Goal: Information Seeking & Learning: Learn about a topic

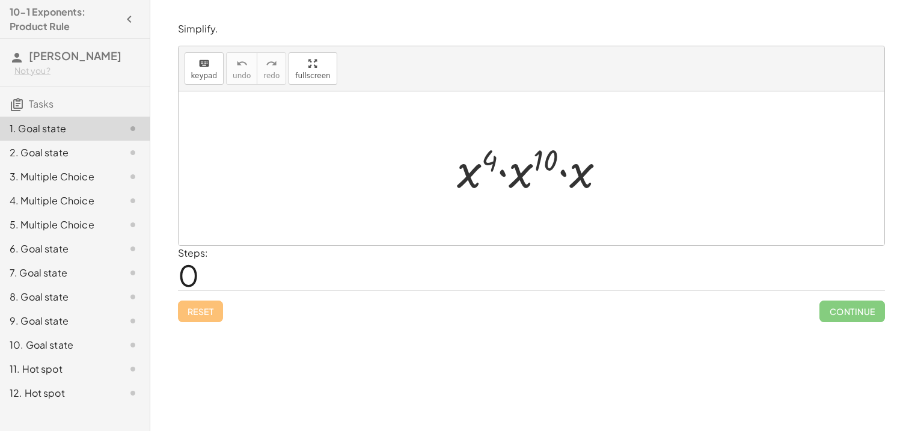
click at [456, 161] on div at bounding box center [536, 169] width 170 height 62
click at [478, 187] on div at bounding box center [536, 169] width 170 height 62
click at [505, 177] on div at bounding box center [536, 169] width 170 height 62
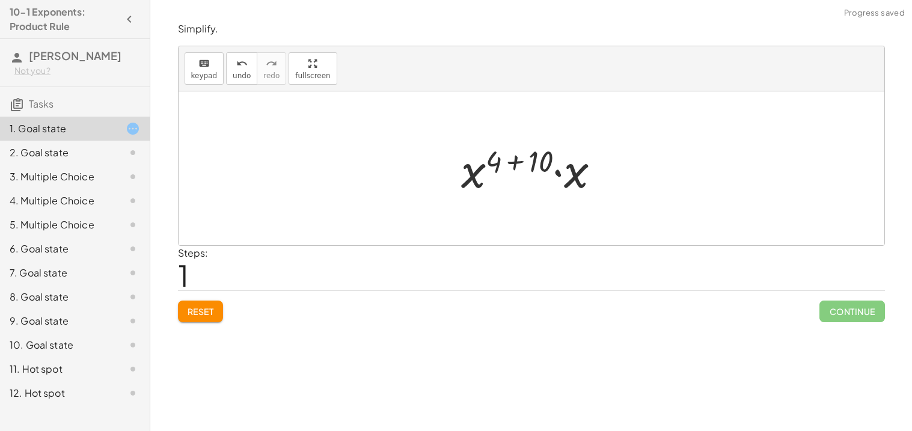
click at [561, 174] on div at bounding box center [535, 169] width 161 height 62
click at [473, 181] on div at bounding box center [536, 169] width 162 height 60
click at [473, 173] on div at bounding box center [536, 169] width 162 height 60
click at [233, 78] on span "undo" at bounding box center [242, 76] width 18 height 8
click at [257, 73] on button "redo redo" at bounding box center [271, 68] width 29 height 32
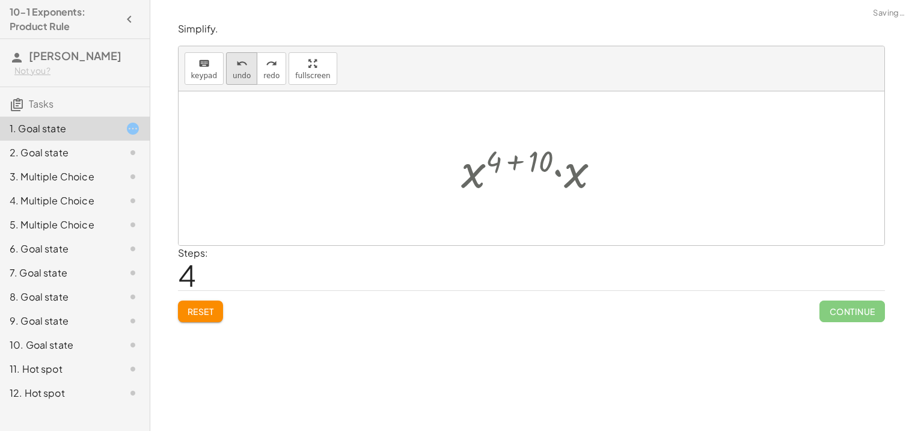
click at [233, 72] on span "undo" at bounding box center [242, 76] width 18 height 8
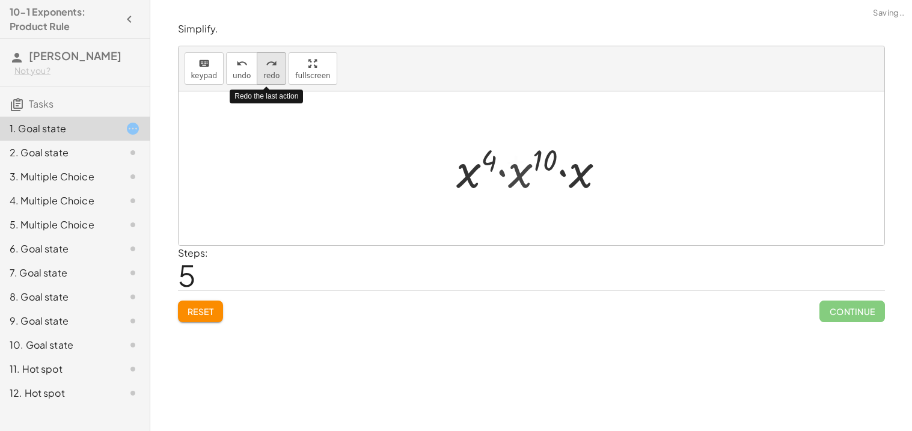
click at [266, 67] on icon "redo" at bounding box center [271, 64] width 11 height 14
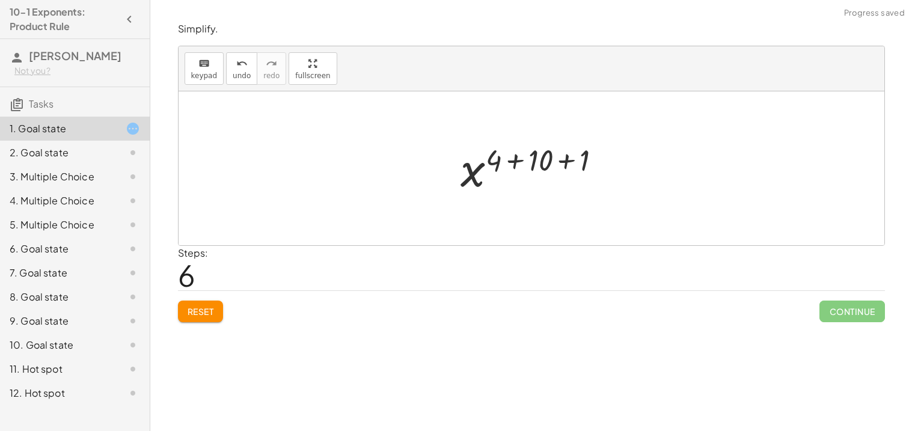
click at [570, 145] on div at bounding box center [536, 169] width 162 height 60
drag, startPoint x: 570, startPoint y: 145, endPoint x: 568, endPoint y: 154, distance: 9.1
click at [568, 154] on div at bounding box center [536, 169] width 121 height 60
click at [530, 160] on div at bounding box center [536, 169] width 121 height 60
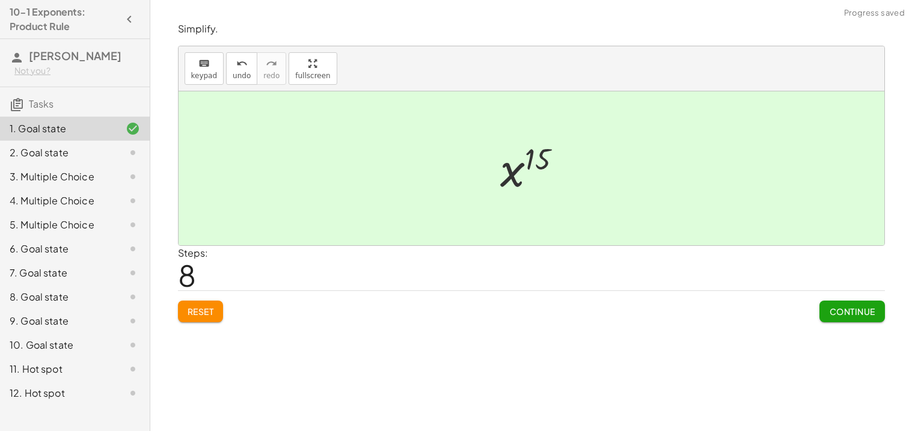
click at [847, 318] on button "Continue" at bounding box center [852, 312] width 65 height 22
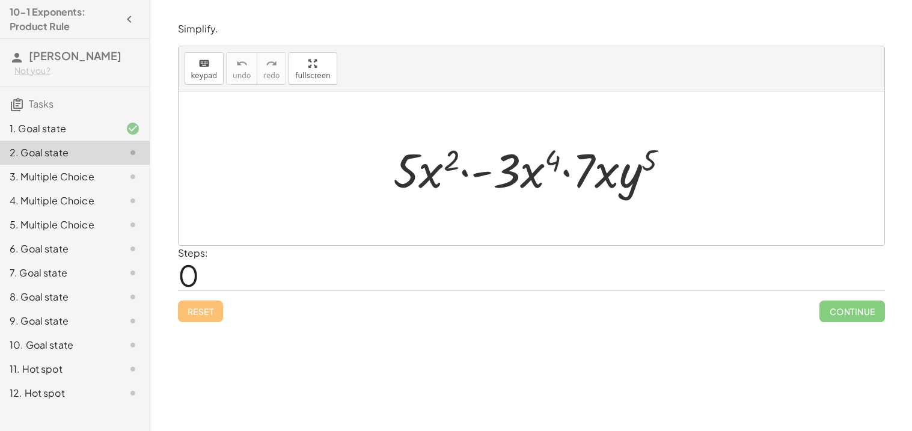
click at [404, 180] on div at bounding box center [536, 169] width 298 height 62
click at [435, 165] on div at bounding box center [536, 169] width 298 height 62
drag, startPoint x: 435, startPoint y: 165, endPoint x: 536, endPoint y: 171, distance: 101.3
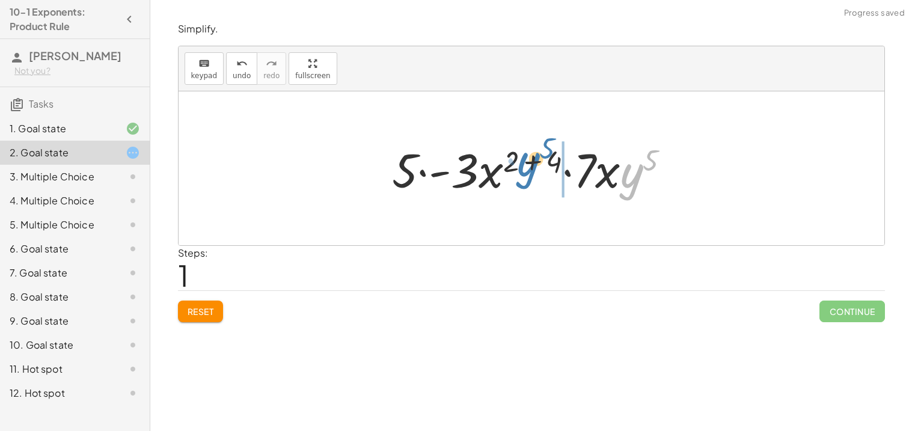
drag, startPoint x: 626, startPoint y: 180, endPoint x: 523, endPoint y: 170, distance: 104.0
click at [523, 170] on div at bounding box center [536, 169] width 300 height 62
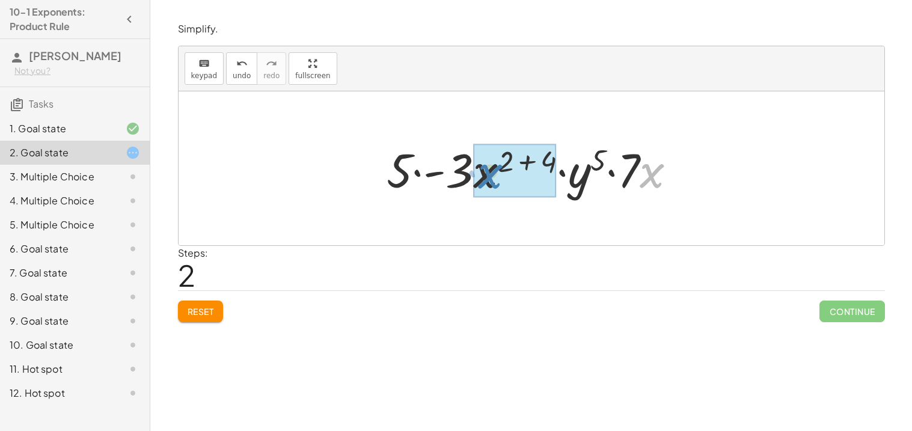
drag, startPoint x: 645, startPoint y: 182, endPoint x: 487, endPoint y: 185, distance: 158.2
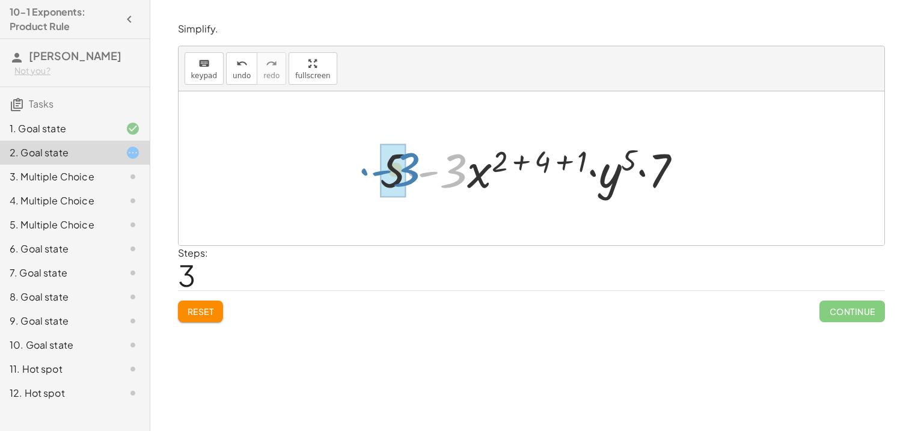
drag, startPoint x: 446, startPoint y: 167, endPoint x: 395, endPoint y: 166, distance: 51.1
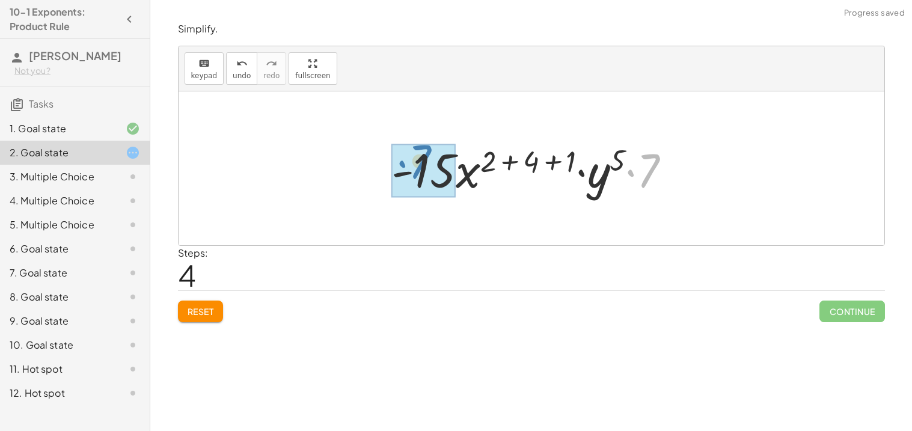
drag, startPoint x: 660, startPoint y: 162, endPoint x: 431, endPoint y: 154, distance: 228.7
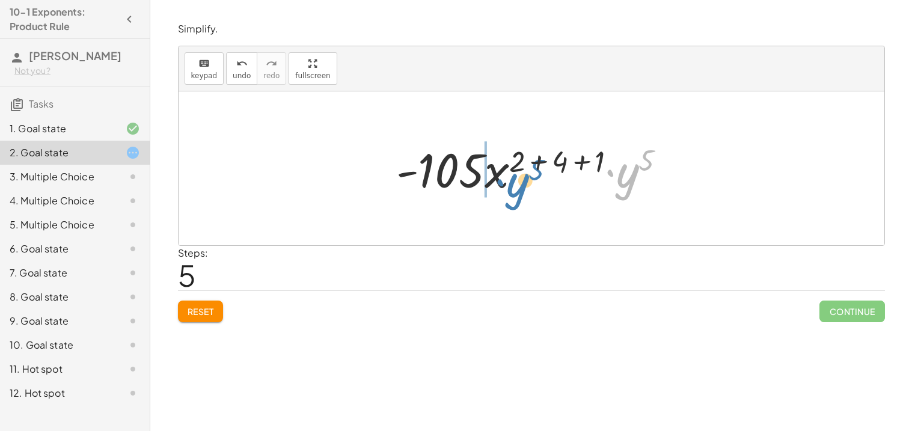
drag, startPoint x: 624, startPoint y: 186, endPoint x: 514, endPoint y: 196, distance: 109.9
click at [514, 196] on div at bounding box center [536, 169] width 292 height 62
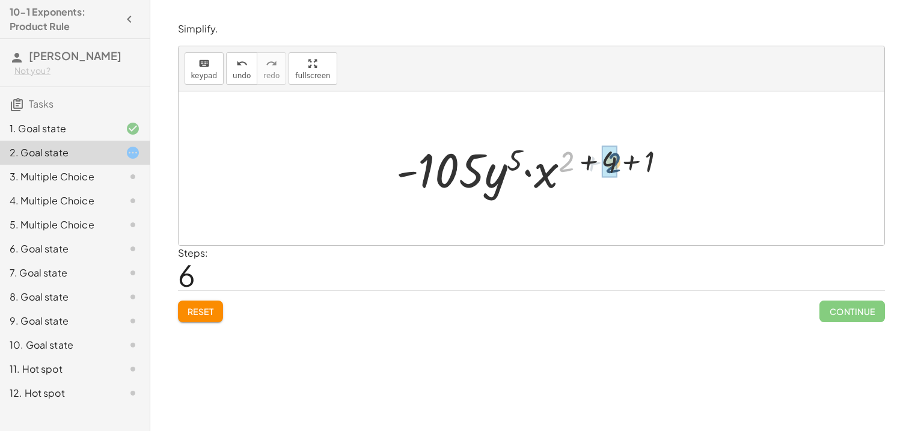
drag, startPoint x: 564, startPoint y: 162, endPoint x: 611, endPoint y: 162, distance: 46.9
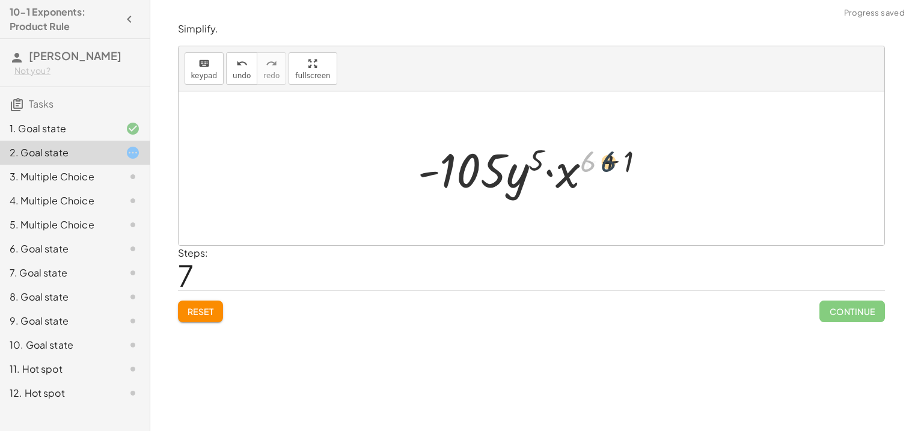
drag, startPoint x: 589, startPoint y: 164, endPoint x: 615, endPoint y: 166, distance: 26.6
click at [615, 166] on div at bounding box center [536, 169] width 249 height 62
drag, startPoint x: 594, startPoint y: 162, endPoint x: 635, endPoint y: 167, distance: 41.2
click at [635, 167] on div at bounding box center [536, 169] width 249 height 62
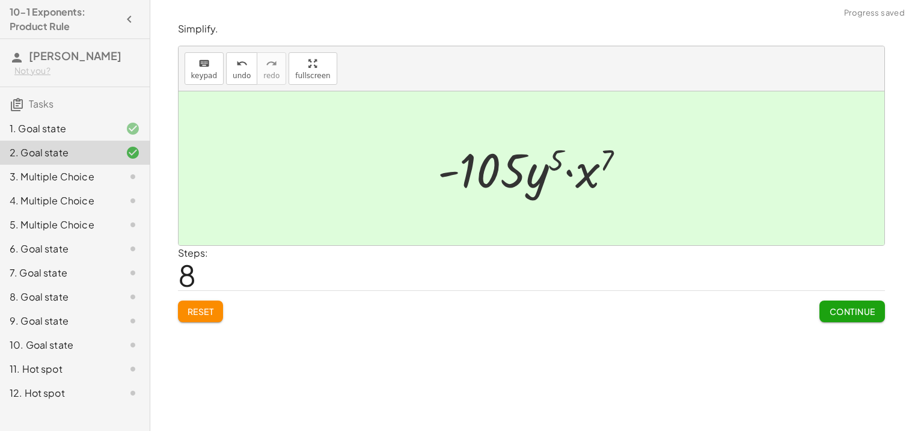
click at [862, 316] on span "Continue" at bounding box center [852, 311] width 46 height 11
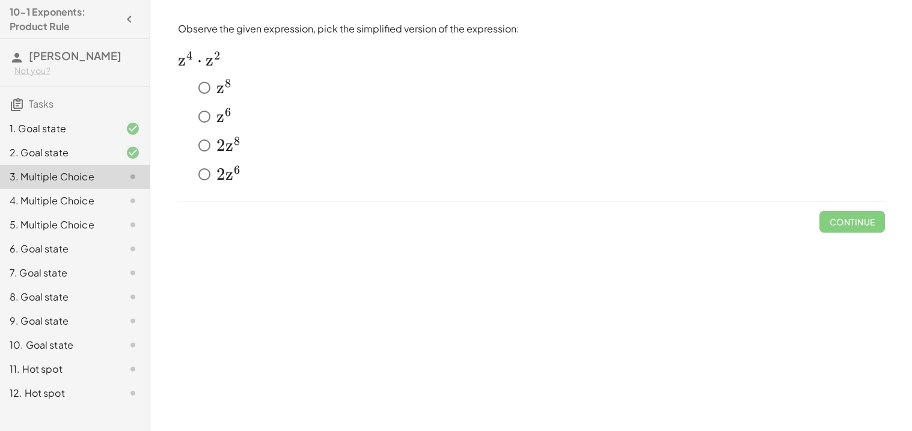
click at [221, 101] on div "﻿ z 8 z^8 z 8 ﻿" at bounding box center [531, 90] width 707 height 29
click at [852, 213] on button "Check" at bounding box center [860, 222] width 51 height 22
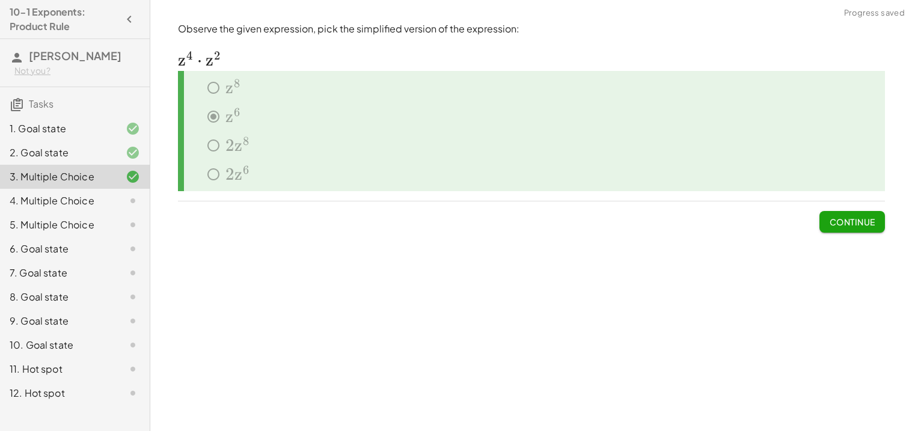
click at [853, 217] on span "Continue" at bounding box center [852, 222] width 46 height 11
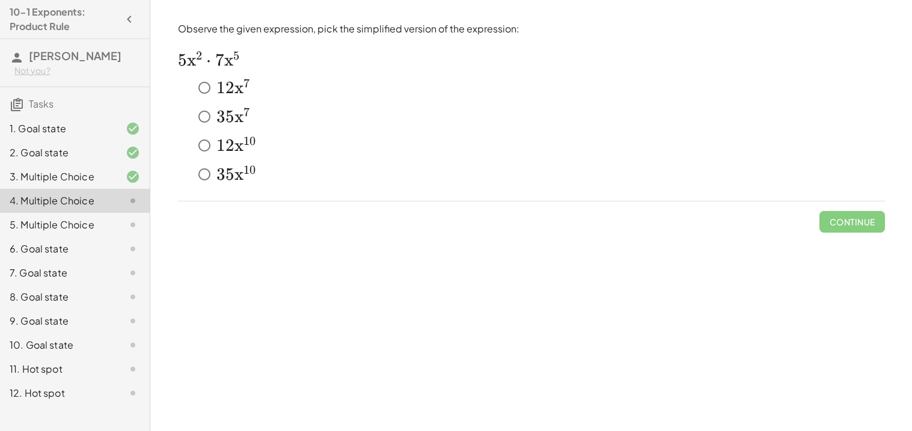
click at [231, 97] on span "2" at bounding box center [230, 88] width 9 height 20
click at [855, 227] on button "Check" at bounding box center [860, 222] width 51 height 22
click at [223, 114] on span "3" at bounding box center [221, 116] width 9 height 20
click at [873, 215] on button "Check" at bounding box center [860, 222] width 51 height 22
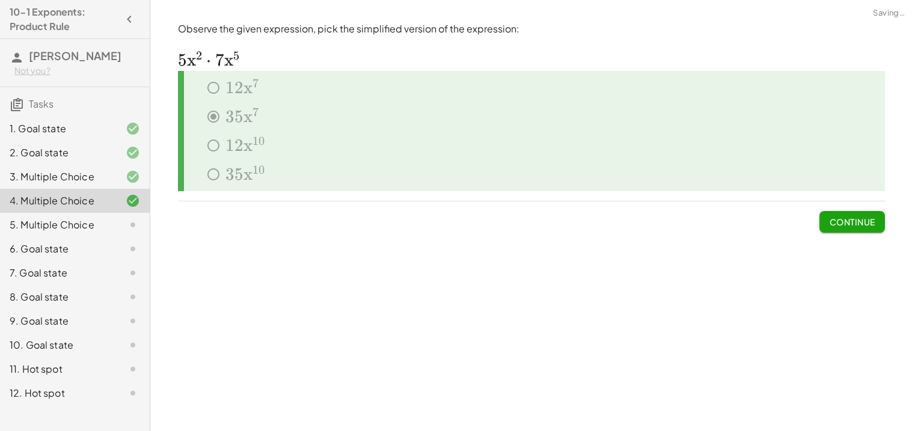
click at [109, 228] on div at bounding box center [123, 225] width 34 height 14
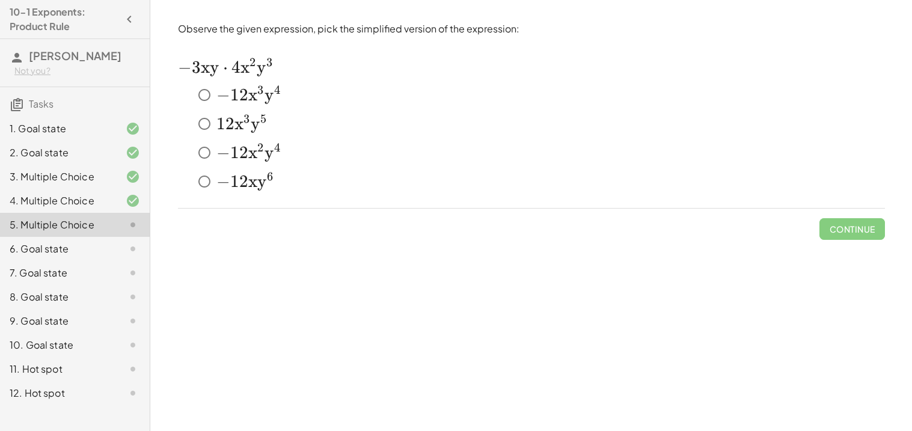
click at [259, 98] on span "3" at bounding box center [260, 93] width 7 height 14
click at [874, 218] on button "Check" at bounding box center [860, 229] width 51 height 22
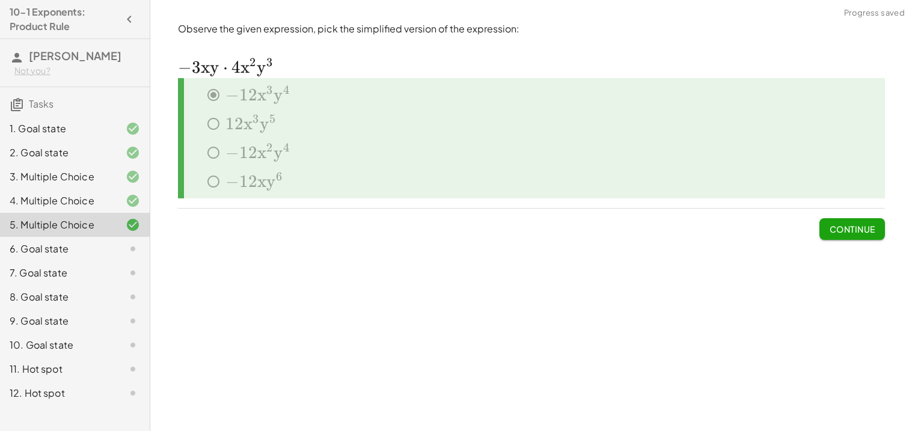
click at [865, 228] on span "Continue" at bounding box center [852, 229] width 46 height 11
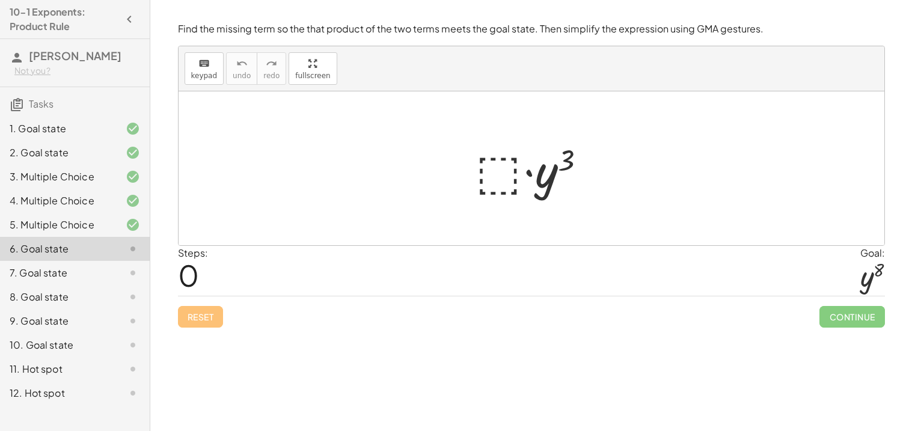
click at [555, 170] on div at bounding box center [536, 169] width 132 height 62
drag, startPoint x: 555, startPoint y: 170, endPoint x: 509, endPoint y: 166, distance: 45.9
click at [509, 166] on div at bounding box center [536, 169] width 132 height 62
click at [563, 161] on div at bounding box center [536, 169] width 132 height 62
drag, startPoint x: 563, startPoint y: 161, endPoint x: 501, endPoint y: 162, distance: 61.9
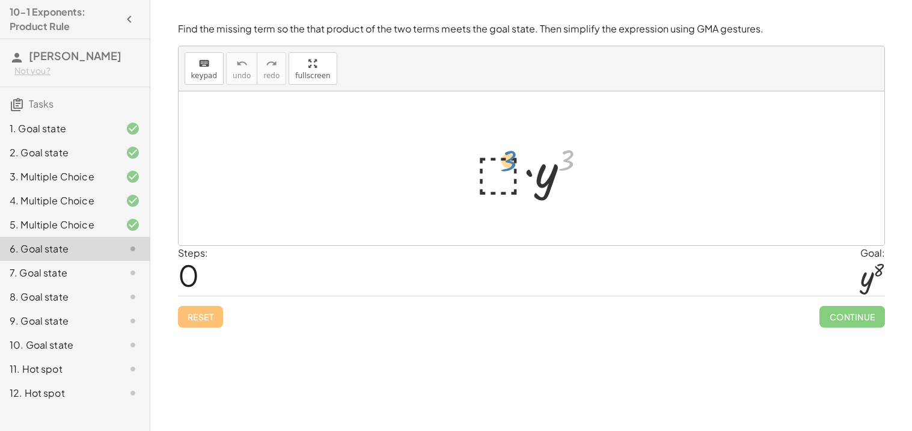
click at [501, 162] on div at bounding box center [536, 169] width 132 height 62
drag, startPoint x: 511, startPoint y: 175, endPoint x: 567, endPoint y: 183, distance: 56.6
click at [567, 183] on div at bounding box center [536, 169] width 132 height 62
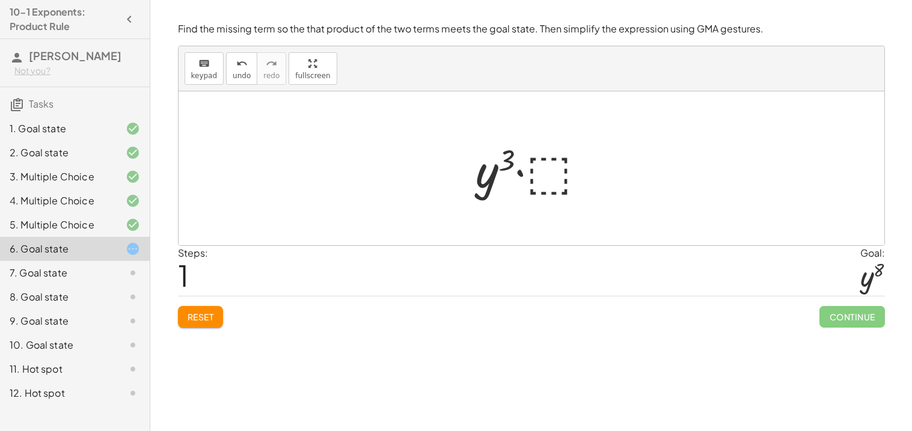
click at [535, 174] on div at bounding box center [536, 169] width 132 height 62
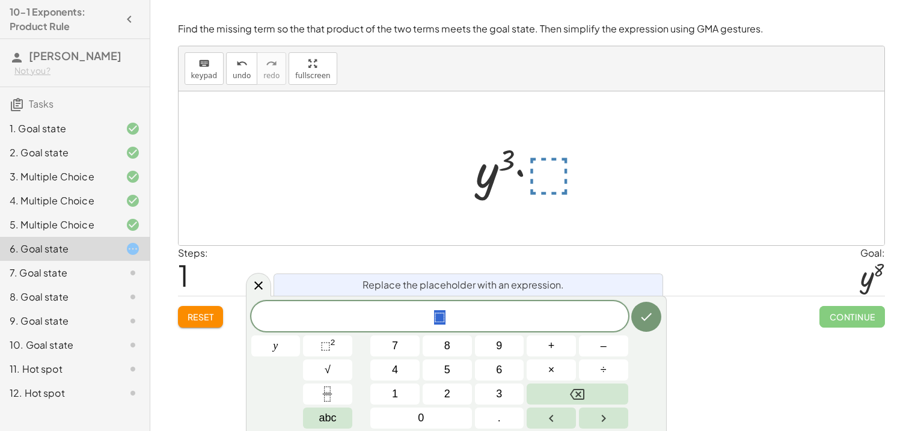
drag, startPoint x: 535, startPoint y: 174, endPoint x: 578, endPoint y: 159, distance: 45.5
click at [578, 159] on div at bounding box center [536, 169] width 132 height 62
drag, startPoint x: 555, startPoint y: 165, endPoint x: 539, endPoint y: 176, distance: 19.5
click at [539, 176] on div at bounding box center [536, 169] width 132 height 62
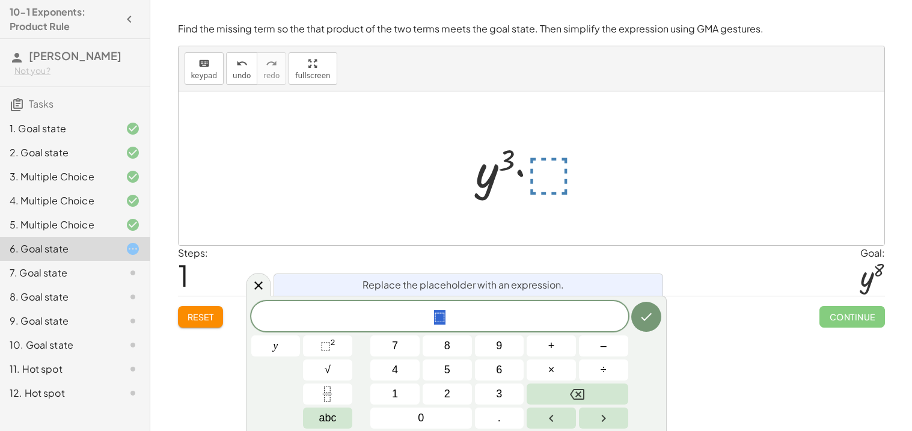
click at [544, 175] on div at bounding box center [536, 169] width 132 height 62
click at [324, 345] on span "⬚" at bounding box center [326, 346] width 10 height 12
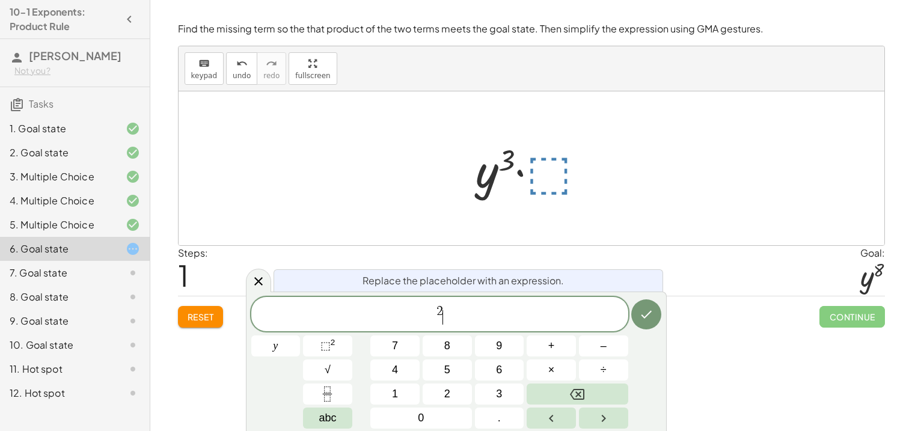
click at [429, 319] on span "2 ​" at bounding box center [439, 315] width 377 height 22
click at [472, 312] on span "y ​ 2" at bounding box center [439, 315] width 377 height 22
click at [464, 307] on span "y 2 ​" at bounding box center [439, 315] width 377 height 22
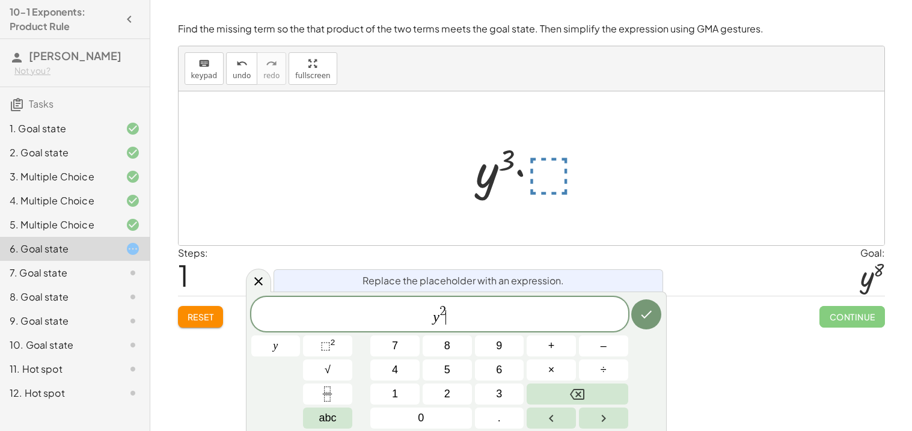
click at [447, 313] on span "y 2 ​" at bounding box center [439, 315] width 377 height 22
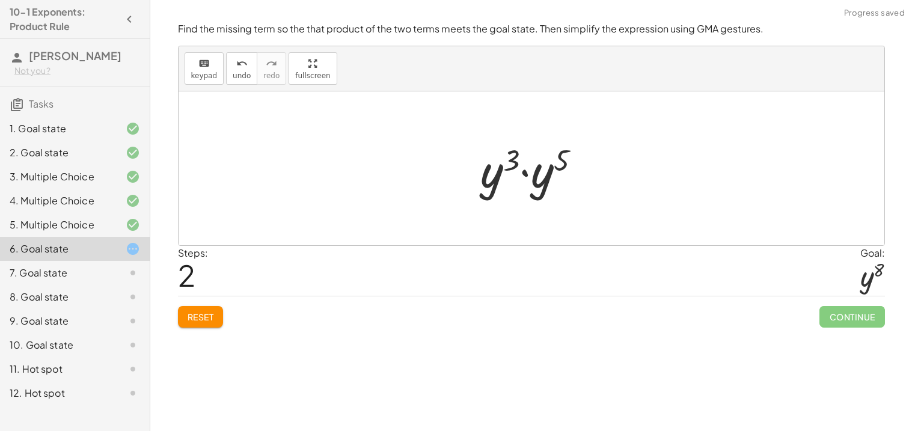
click at [552, 190] on div at bounding box center [535, 169] width 121 height 62
drag, startPoint x: 552, startPoint y: 190, endPoint x: 500, endPoint y: 191, distance: 51.7
click at [500, 191] on div at bounding box center [536, 169] width 115 height 60
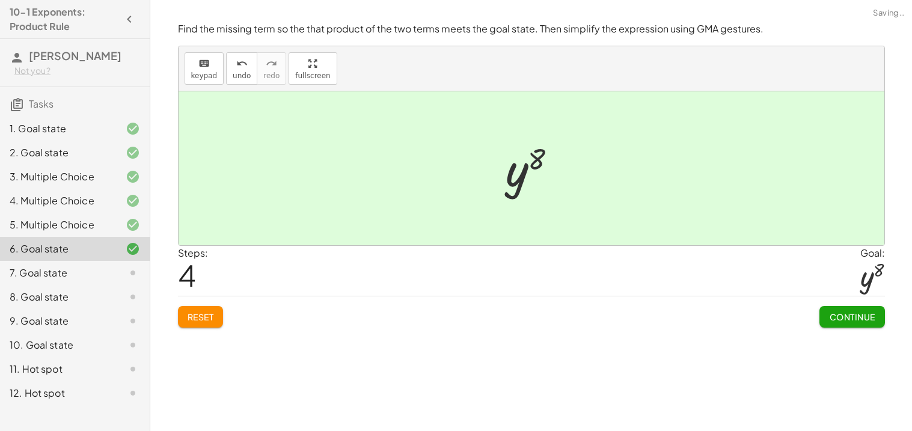
click at [845, 313] on span "Continue" at bounding box center [852, 317] width 46 height 11
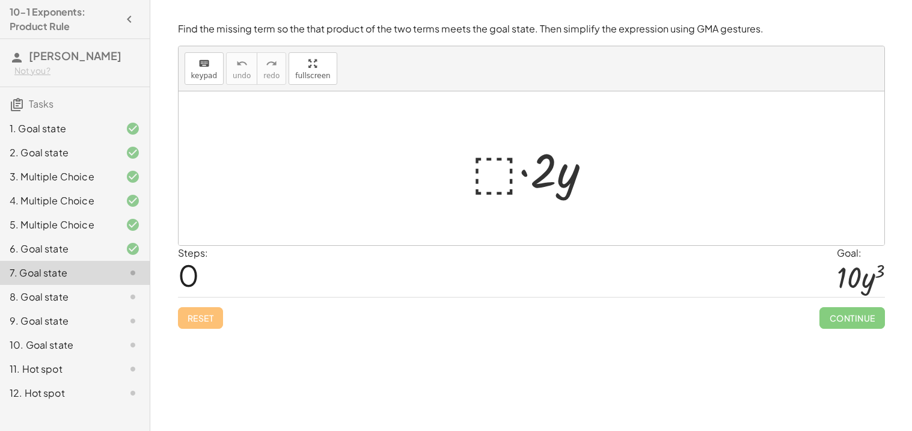
click at [491, 174] on div at bounding box center [536, 169] width 141 height 62
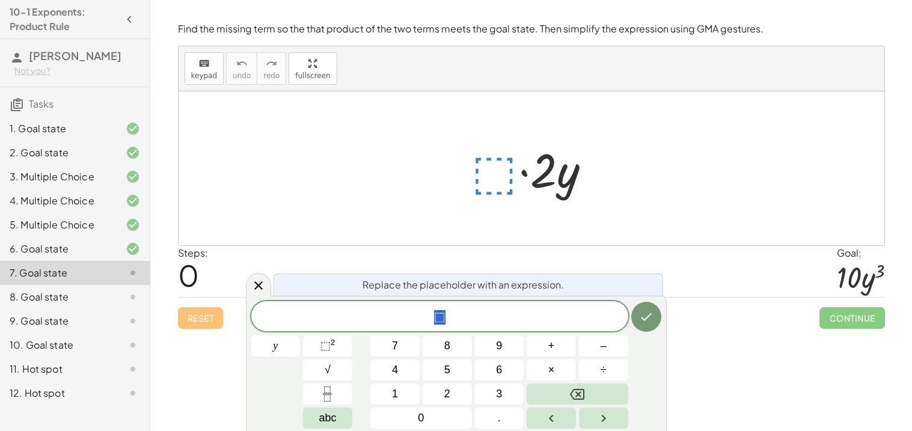
click at [491, 174] on div at bounding box center [536, 169] width 141 height 62
click at [450, 369] on span "5" at bounding box center [447, 370] width 6 height 16
click at [334, 349] on span "⬚ 2" at bounding box center [328, 346] width 15 height 16
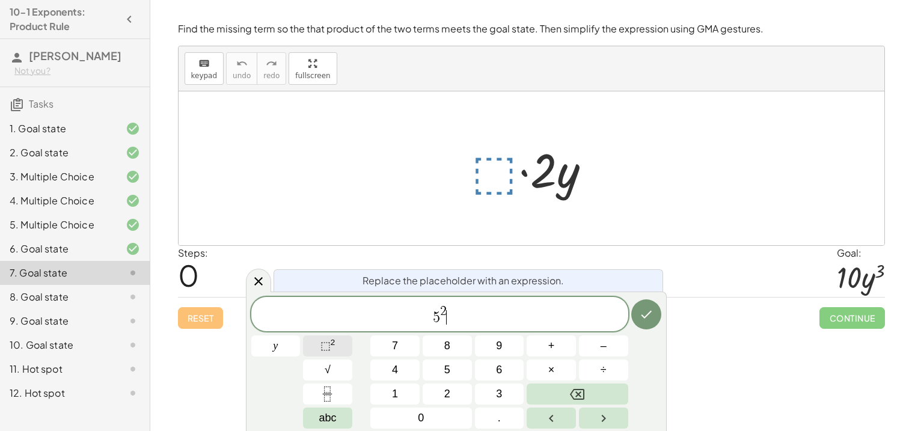
click at [334, 349] on span "⬚ 2" at bounding box center [328, 346] width 15 height 16
click at [637, 312] on button "Done" at bounding box center [646, 315] width 30 height 30
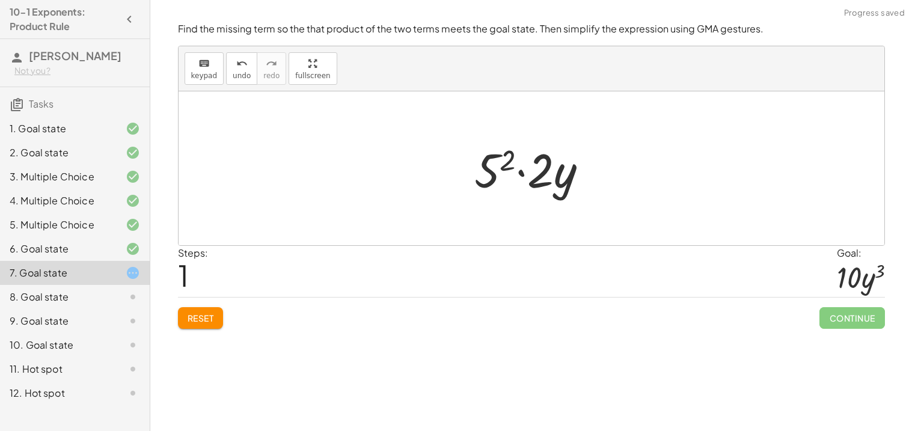
click at [498, 176] on div at bounding box center [536, 169] width 135 height 62
click at [498, 176] on div at bounding box center [536, 169] width 146 height 62
click at [568, 124] on div at bounding box center [532, 168] width 706 height 154
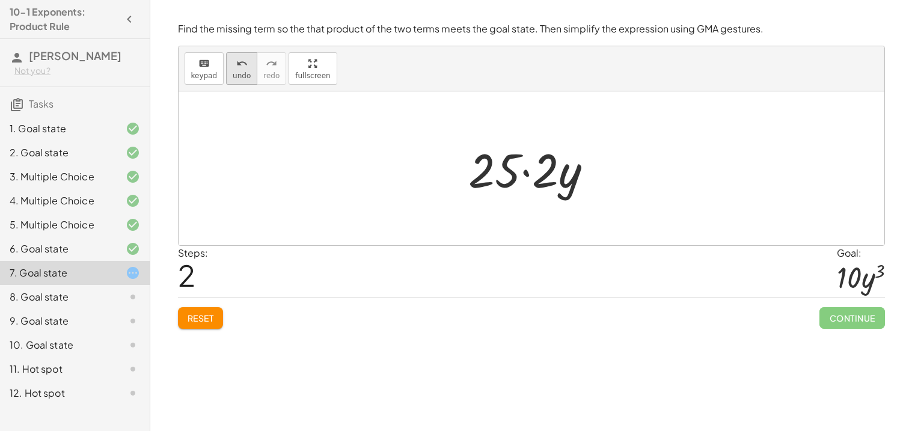
click at [233, 78] on span "undo" at bounding box center [242, 76] width 18 height 8
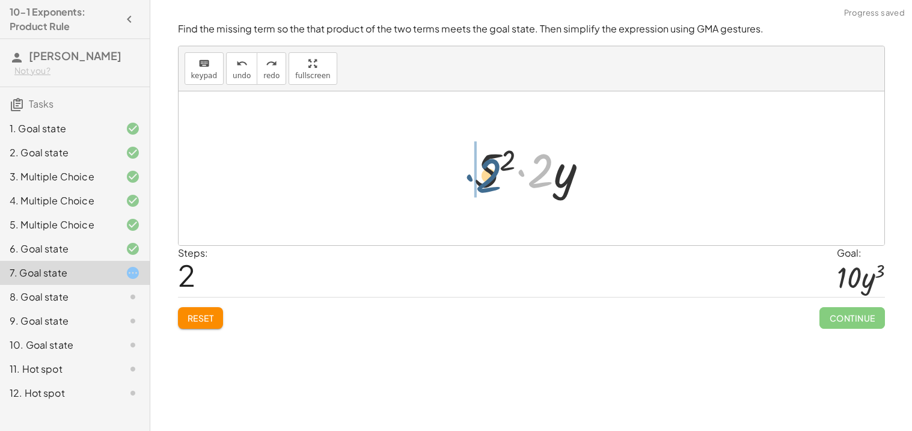
drag, startPoint x: 539, startPoint y: 165, endPoint x: 486, endPoint y: 170, distance: 53.7
click at [486, 170] on div at bounding box center [536, 169] width 135 height 62
click at [538, 155] on div at bounding box center [536, 169] width 147 height 62
click at [525, 170] on div at bounding box center [536, 169] width 146 height 62
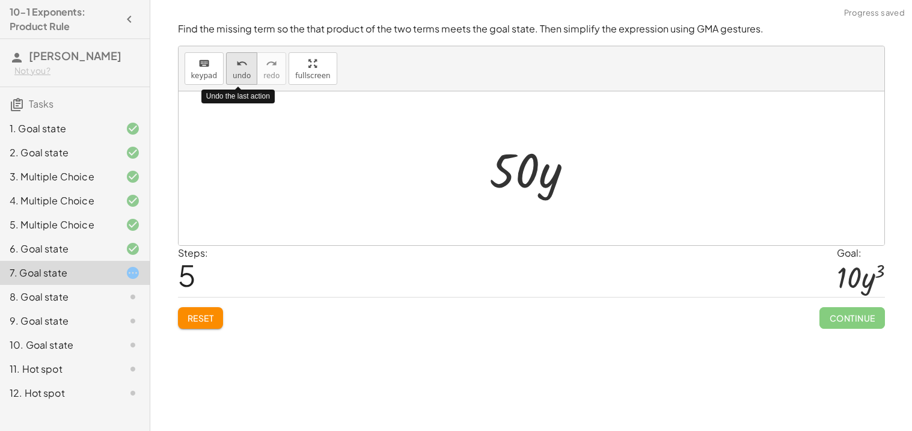
click at [236, 62] on icon "undo" at bounding box center [241, 64] width 11 height 14
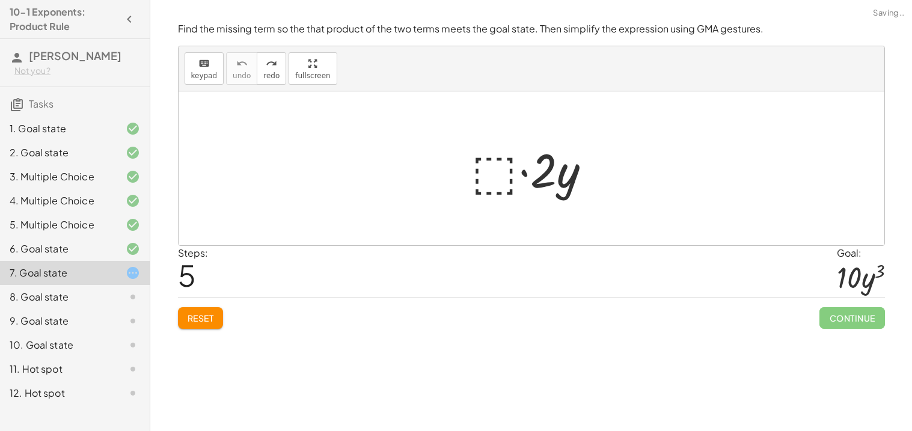
click at [507, 184] on div at bounding box center [536, 169] width 141 height 62
click at [528, 164] on div at bounding box center [535, 169] width 119 height 62
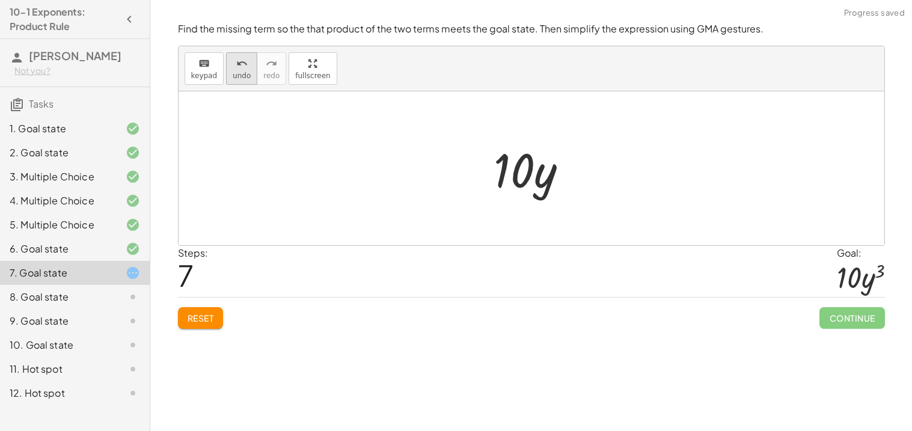
click at [227, 76] on button "undo undo" at bounding box center [241, 68] width 31 height 32
click at [585, 182] on div at bounding box center [535, 169] width 119 height 62
click at [204, 75] on span "keypad" at bounding box center [204, 76] width 26 height 8
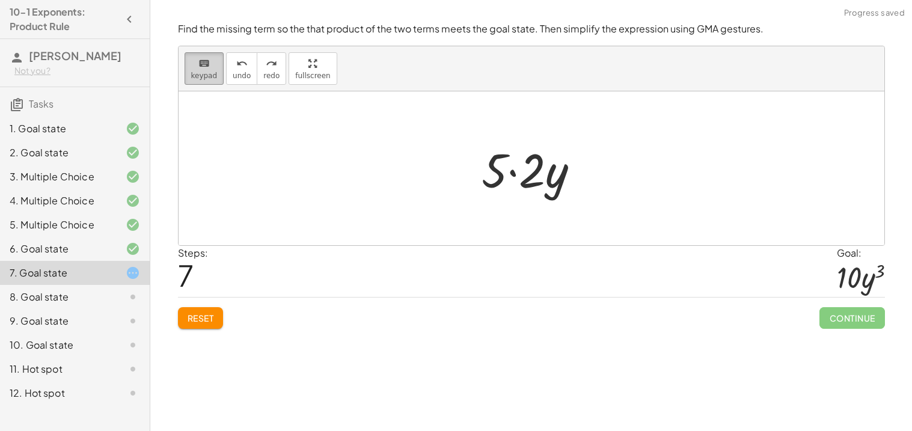
click at [189, 64] on button "keyboard keypad" at bounding box center [205, 68] width 40 height 32
click at [194, 64] on div "keyboard" at bounding box center [204, 63] width 26 height 14
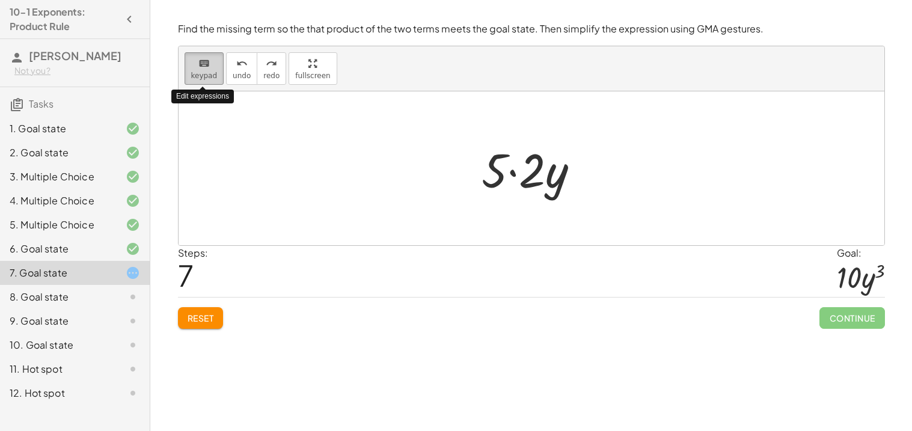
click at [194, 64] on div "keyboard" at bounding box center [204, 63] width 26 height 14
click at [582, 169] on div at bounding box center [535, 169] width 119 height 62
click at [564, 170] on div at bounding box center [535, 169] width 119 height 62
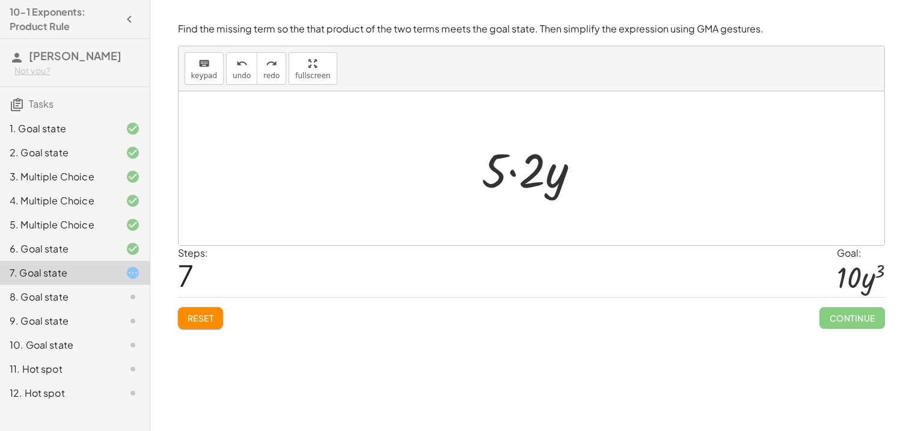
click at [549, 169] on div at bounding box center [535, 169] width 119 height 62
click at [533, 169] on div at bounding box center [535, 169] width 119 height 62
click at [533, 169] on div at bounding box center [536, 169] width 96 height 62
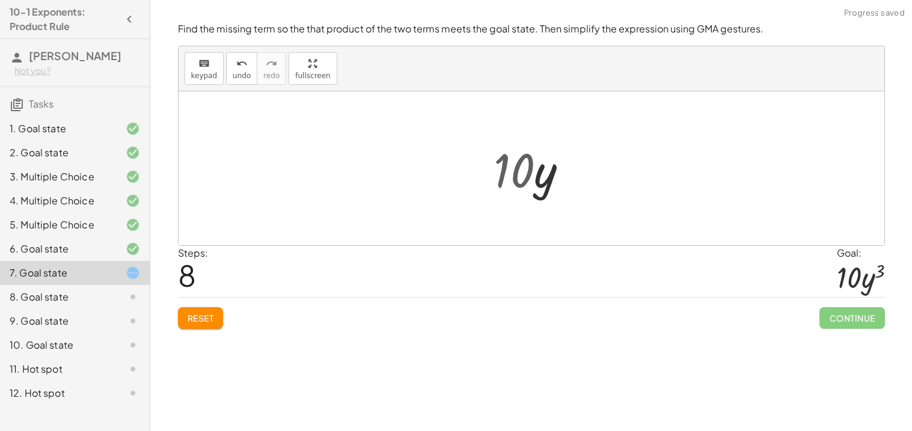
click at [533, 169] on div at bounding box center [536, 169] width 96 height 62
click at [546, 177] on div at bounding box center [536, 169] width 96 height 62
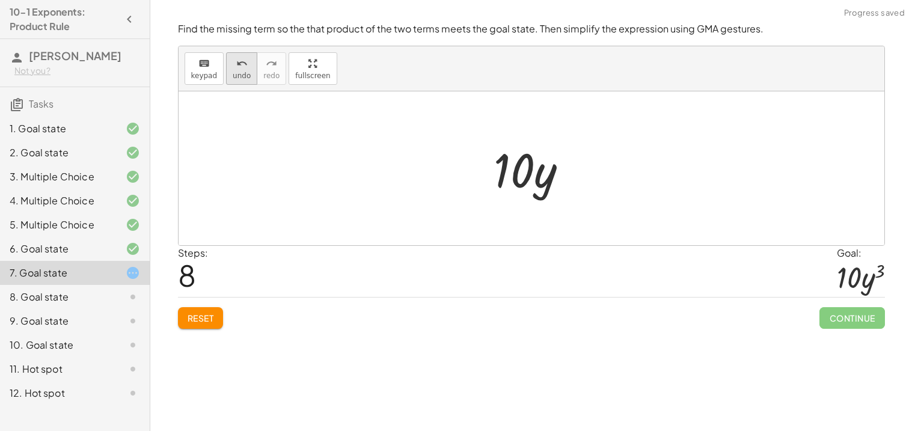
click at [238, 70] on button "undo undo" at bounding box center [241, 68] width 31 height 32
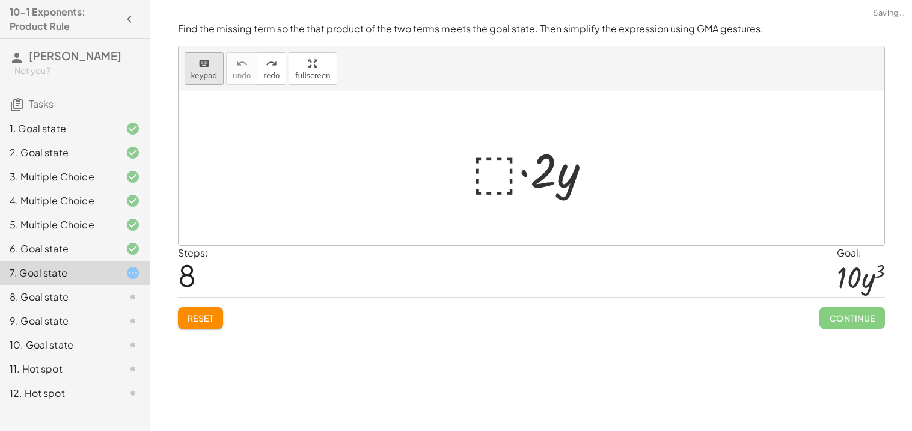
drag, startPoint x: 238, startPoint y: 70, endPoint x: 210, endPoint y: 62, distance: 28.7
click at [210, 62] on div "keyboard keypad undo [PERSON_NAME] redo fullscreen" at bounding box center [532, 68] width 706 height 45
click at [210, 62] on div "keyboard" at bounding box center [204, 63] width 26 height 14
click at [478, 170] on div at bounding box center [536, 169] width 141 height 62
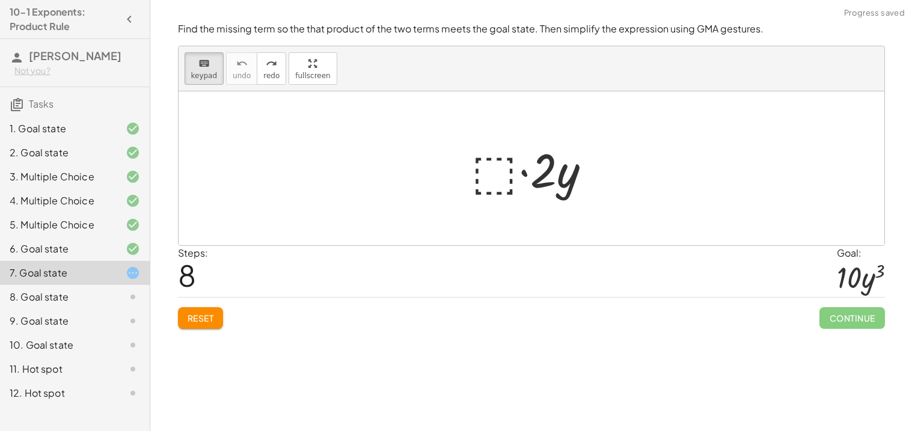
click at [478, 170] on div at bounding box center [536, 169] width 141 height 62
click at [205, 57] on icon "keyboard" at bounding box center [203, 64] width 11 height 14
click at [205, 58] on icon "keyboard" at bounding box center [203, 64] width 11 height 14
click at [499, 181] on div at bounding box center [536, 169] width 141 height 62
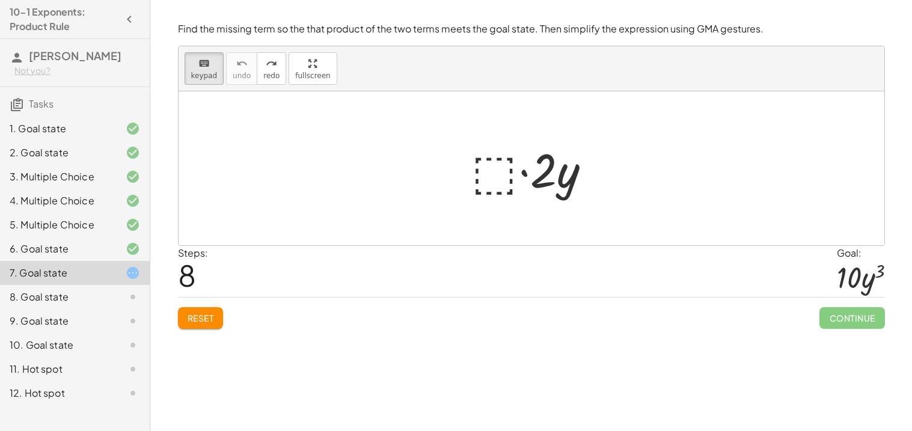
click at [499, 181] on div at bounding box center [536, 169] width 141 height 62
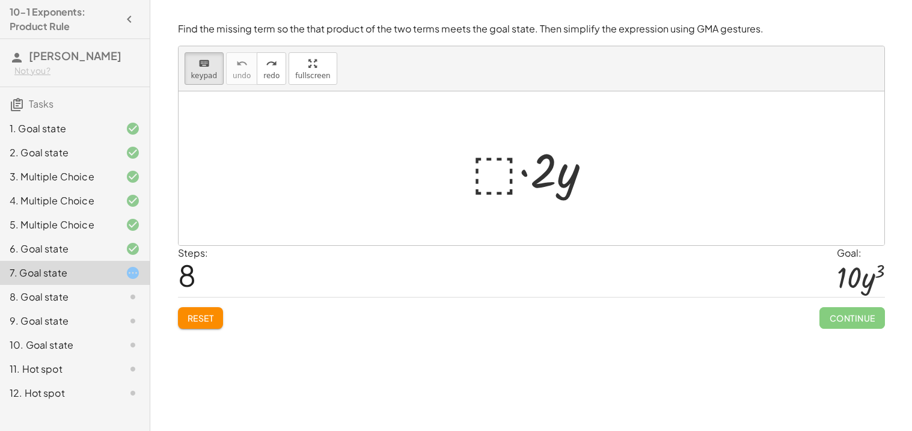
click at [499, 181] on div at bounding box center [536, 169] width 141 height 62
click at [544, 197] on div at bounding box center [538, 171] width 38 height 54
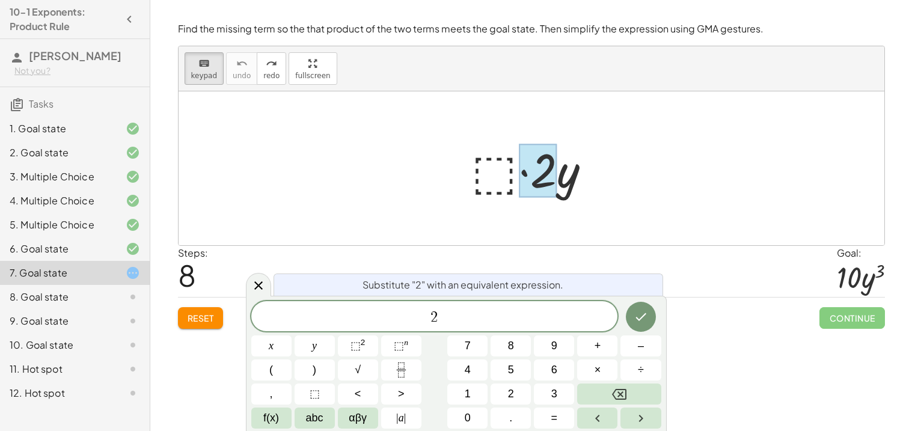
click at [512, 168] on div at bounding box center [536, 169] width 141 height 62
click at [512, 169] on div at bounding box center [536, 169] width 141 height 62
click at [205, 73] on span "keypad" at bounding box center [204, 76] width 26 height 8
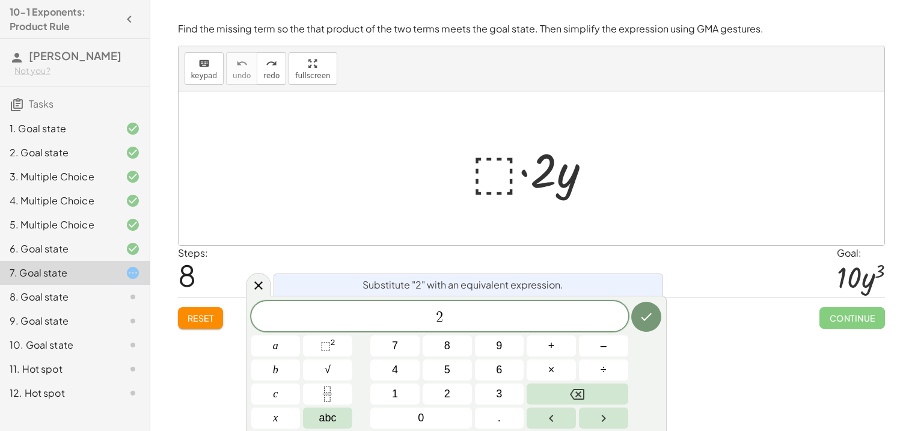
click at [487, 173] on div at bounding box center [536, 169] width 141 height 62
click at [342, 348] on button "⬚ 2" at bounding box center [327, 346] width 49 height 21
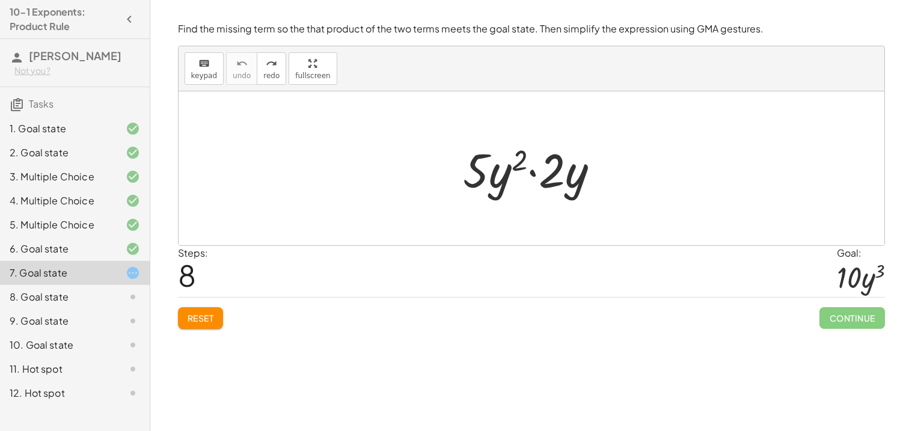
click at [550, 169] on div at bounding box center [536, 169] width 141 height 62
drag, startPoint x: 556, startPoint y: 173, endPoint x: 486, endPoint y: 178, distance: 69.9
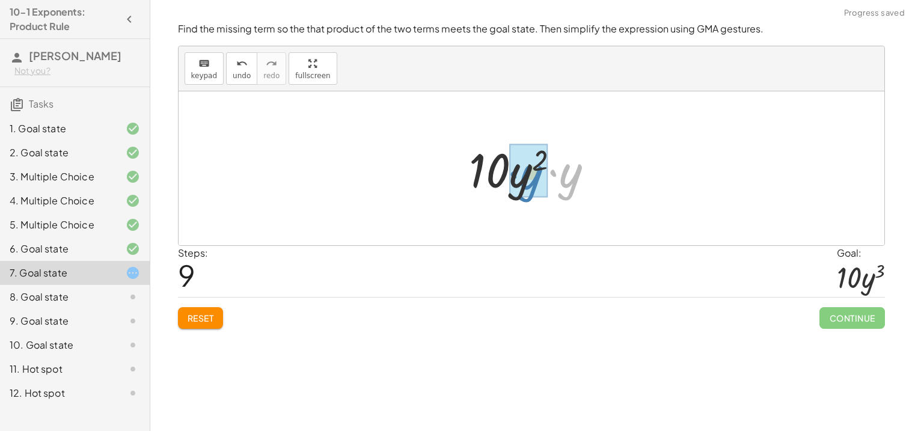
drag, startPoint x: 570, startPoint y: 178, endPoint x: 530, endPoint y: 180, distance: 39.7
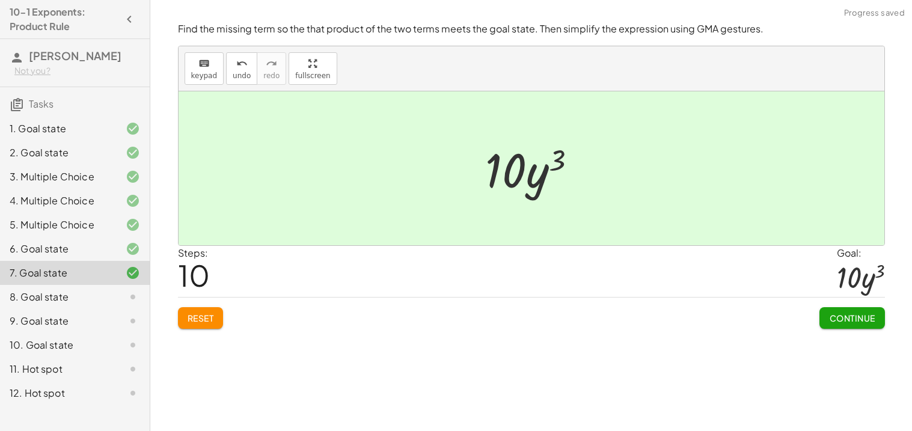
click at [867, 316] on span "Continue" at bounding box center [852, 318] width 46 height 11
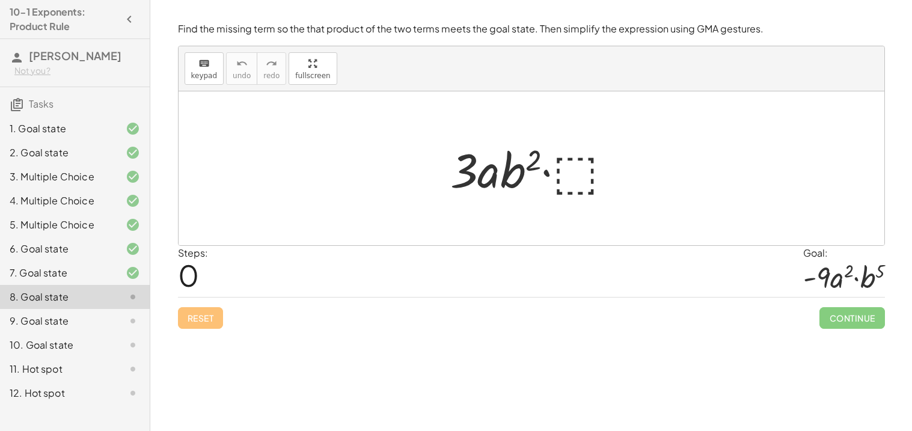
click at [571, 167] on div at bounding box center [536, 169] width 184 height 62
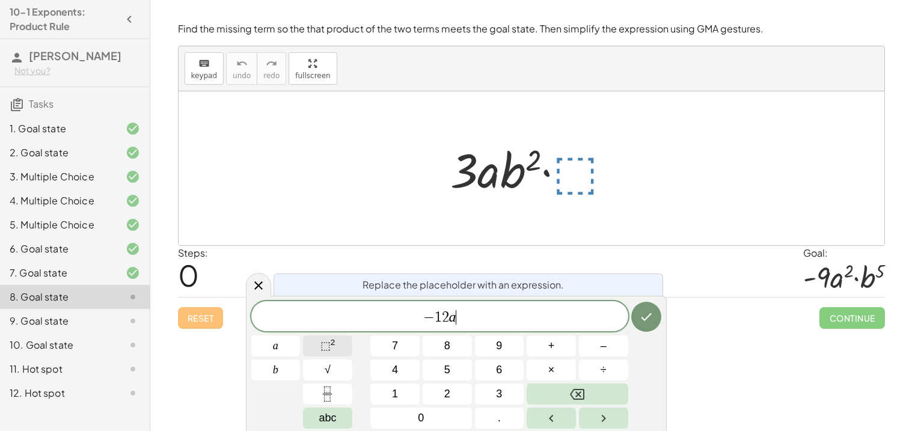
click at [342, 353] on button "⬚ 2" at bounding box center [327, 346] width 49 height 21
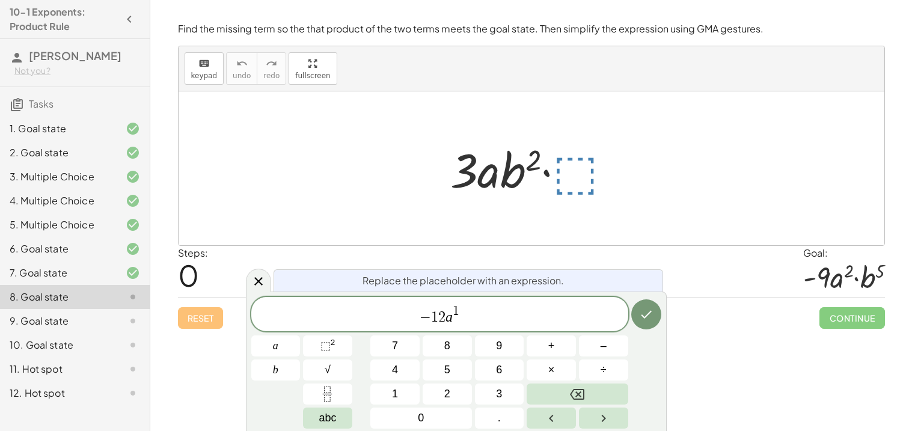
click at [470, 324] on span "− 1 2 a 1 ​" at bounding box center [439, 315] width 377 height 22
click at [323, 343] on span "⬚" at bounding box center [326, 346] width 10 height 12
click at [648, 324] on button "Done" at bounding box center [646, 315] width 30 height 30
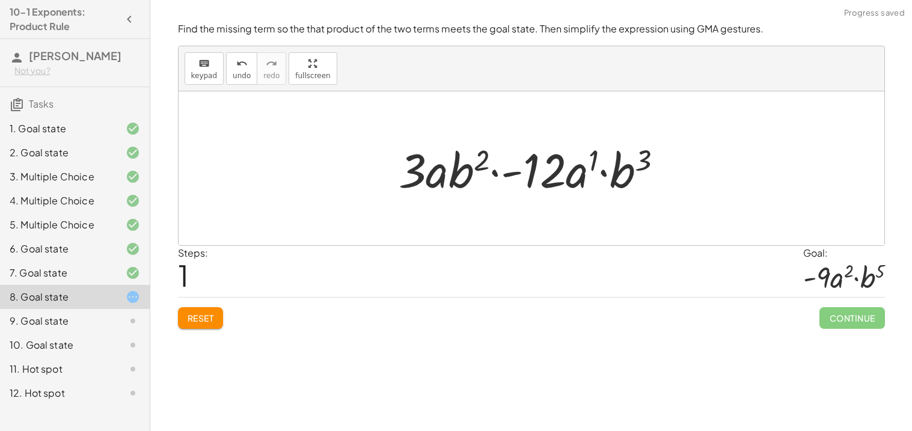
click at [539, 170] on div at bounding box center [536, 169] width 286 height 62
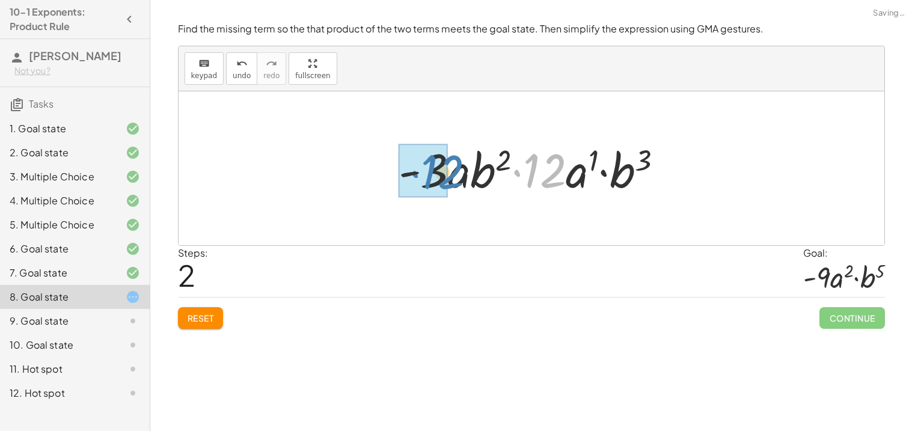
drag, startPoint x: 539, startPoint y: 170, endPoint x: 437, endPoint y: 171, distance: 102.2
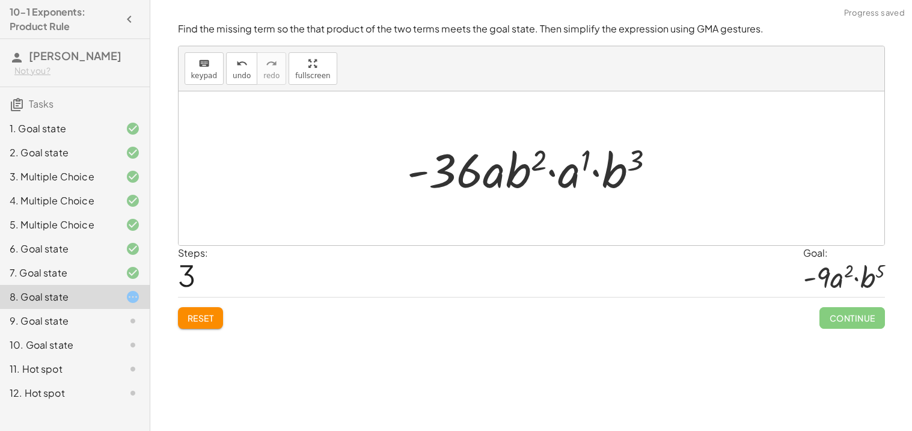
click at [437, 171] on div at bounding box center [536, 169] width 270 height 62
drag, startPoint x: 437, startPoint y: 171, endPoint x: 446, endPoint y: 171, distance: 9.6
click at [446, 171] on div at bounding box center [536, 169] width 270 height 62
drag, startPoint x: 567, startPoint y: 175, endPoint x: 485, endPoint y: 183, distance: 82.8
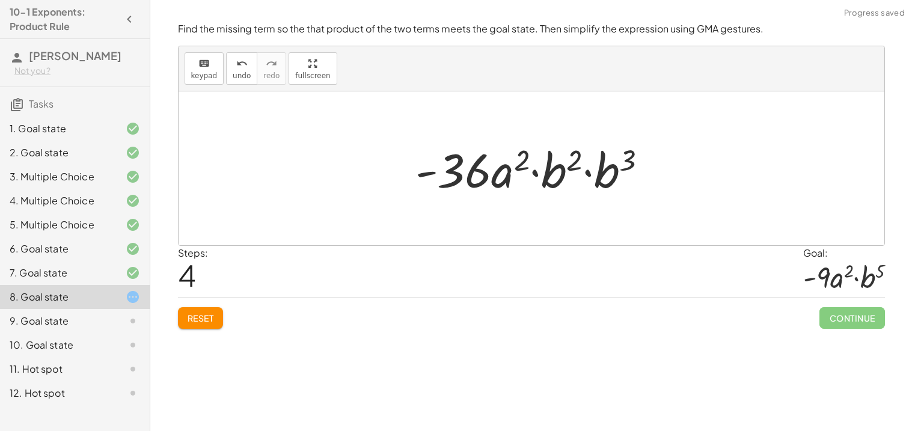
click at [604, 173] on div at bounding box center [536, 169] width 253 height 62
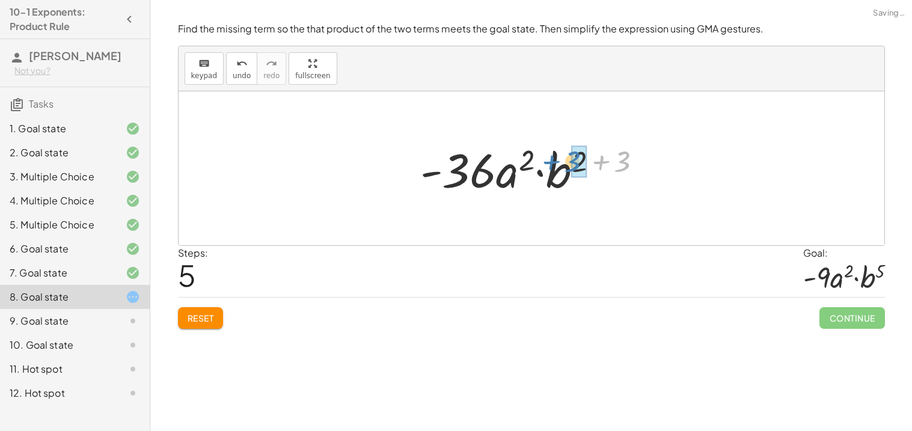
drag, startPoint x: 604, startPoint y: 173, endPoint x: 555, endPoint y: 173, distance: 49.9
click at [555, 173] on div at bounding box center [536, 169] width 244 height 62
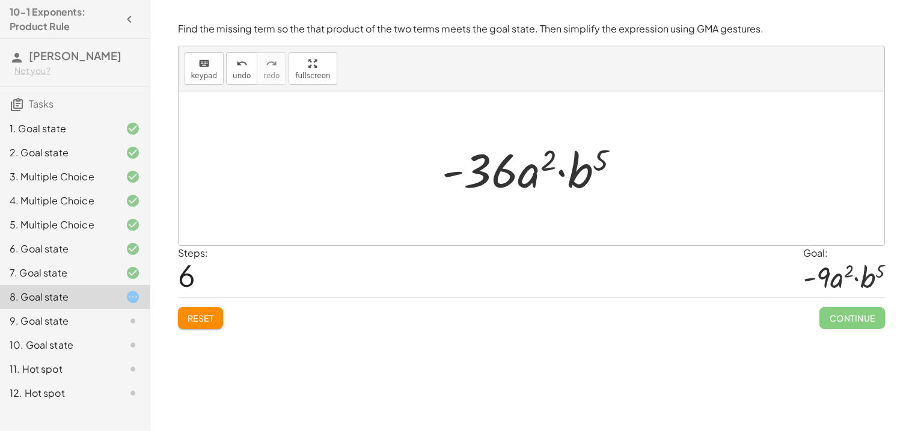
click at [491, 170] on div at bounding box center [536, 169] width 200 height 62
click at [229, 59] on button "undo undo" at bounding box center [241, 68] width 31 height 32
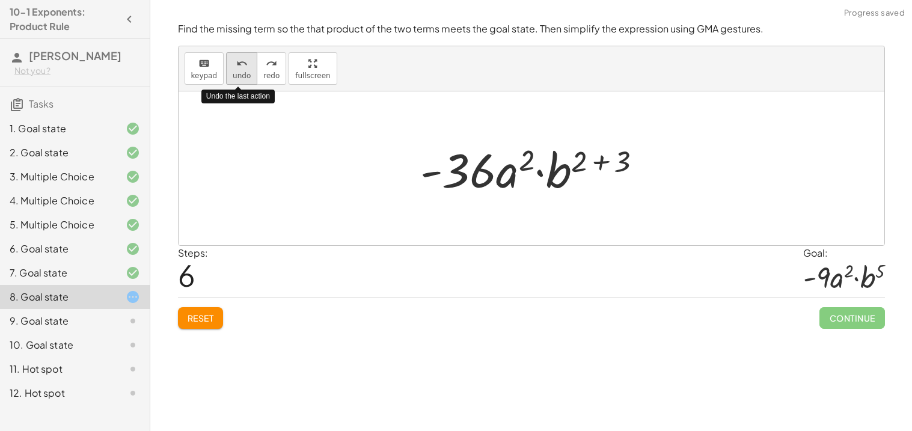
click at [229, 59] on button "undo undo" at bounding box center [241, 68] width 31 height 32
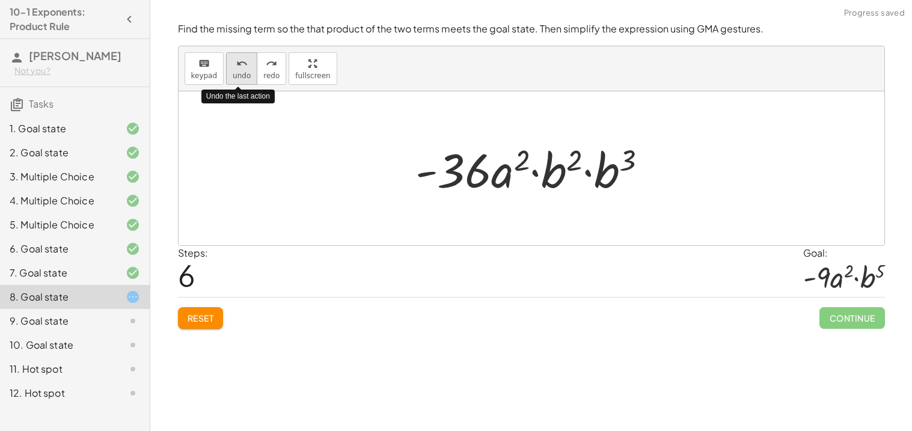
click at [229, 59] on button "undo undo" at bounding box center [241, 68] width 31 height 32
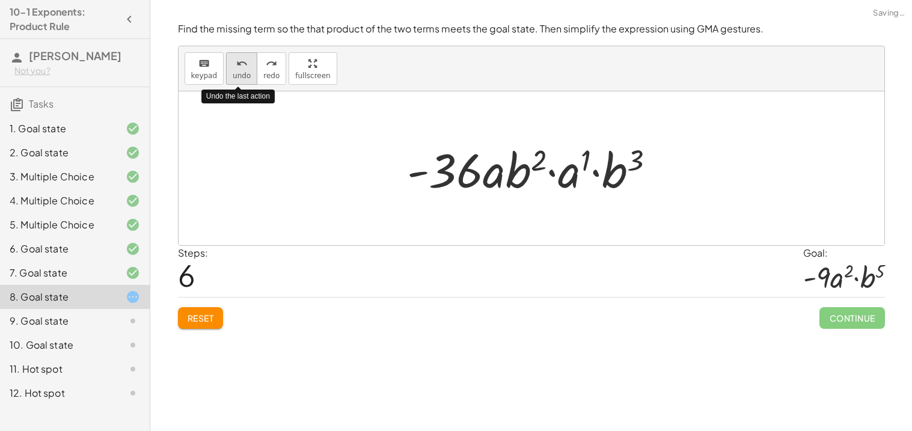
click at [229, 59] on button "undo undo" at bounding box center [241, 68] width 31 height 32
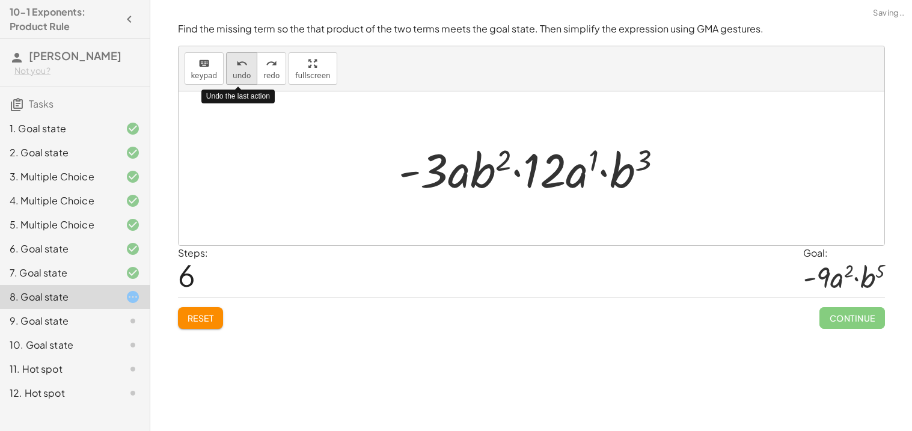
click at [229, 59] on button "undo undo" at bounding box center [241, 68] width 31 height 32
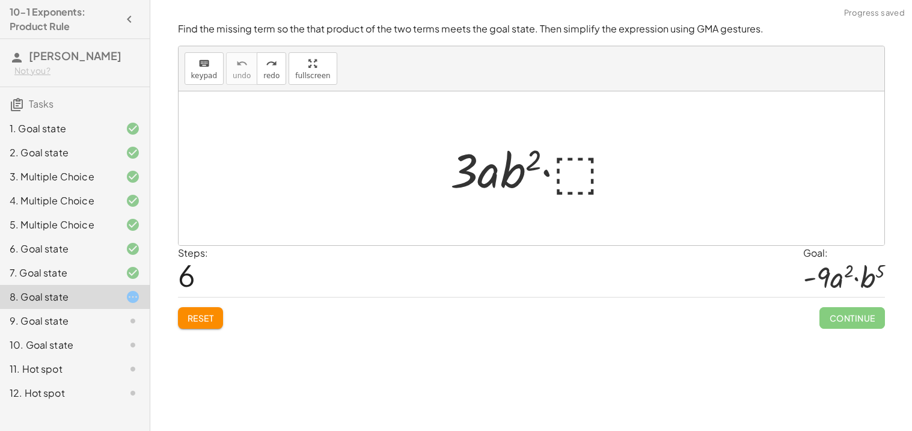
click at [591, 159] on div at bounding box center [536, 169] width 184 height 62
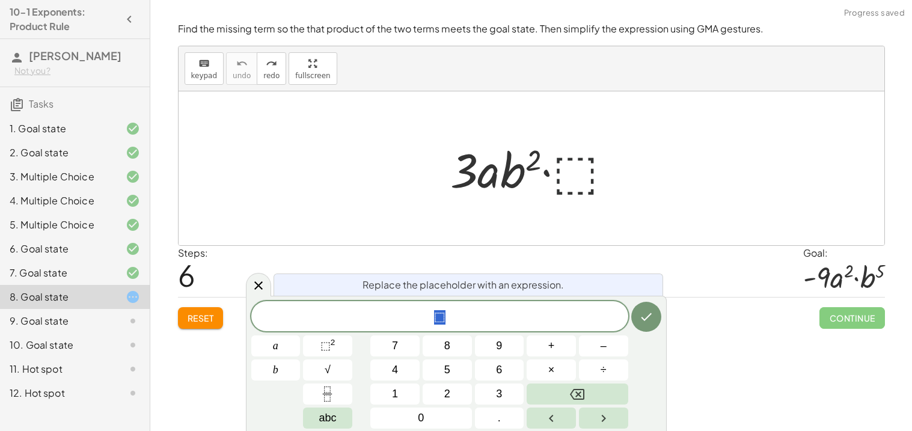
click at [591, 159] on div at bounding box center [536, 169] width 184 height 62
click at [341, 343] on button "⬚ 2" at bounding box center [327, 346] width 49 height 21
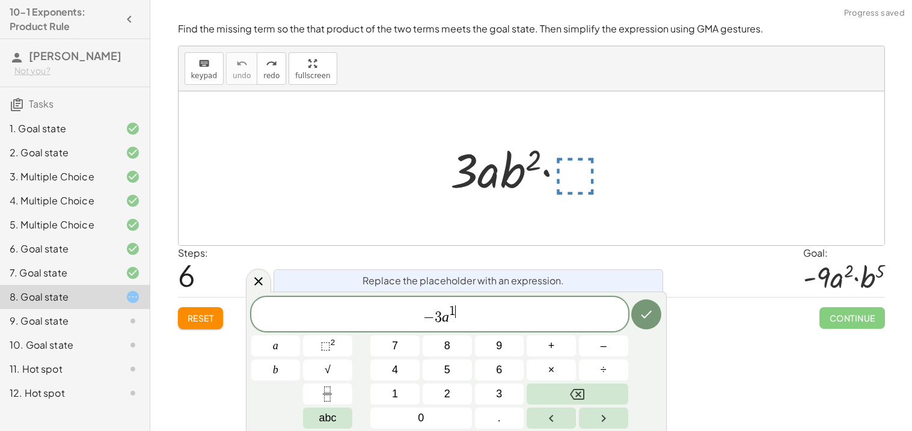
click at [504, 323] on span "− 3 a 1 ​" at bounding box center [439, 315] width 377 height 22
click at [318, 344] on button "⬚ 2" at bounding box center [327, 346] width 49 height 21
click at [633, 321] on button "Done" at bounding box center [646, 315] width 30 height 30
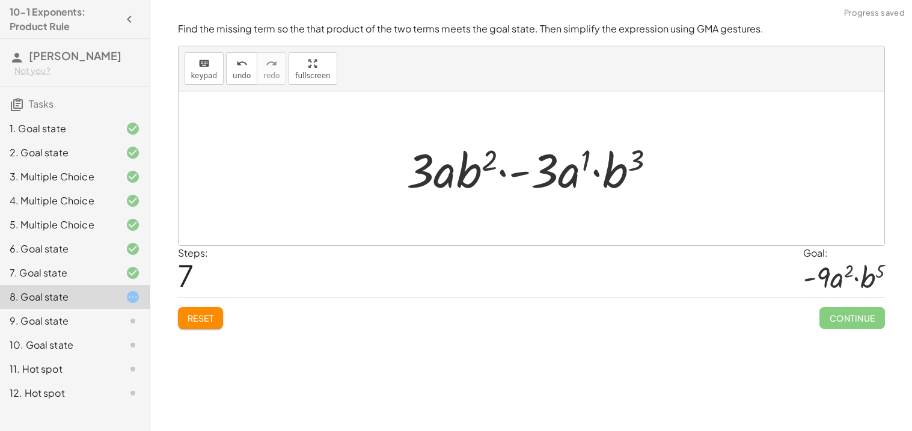
click at [557, 182] on div at bounding box center [536, 169] width 271 height 62
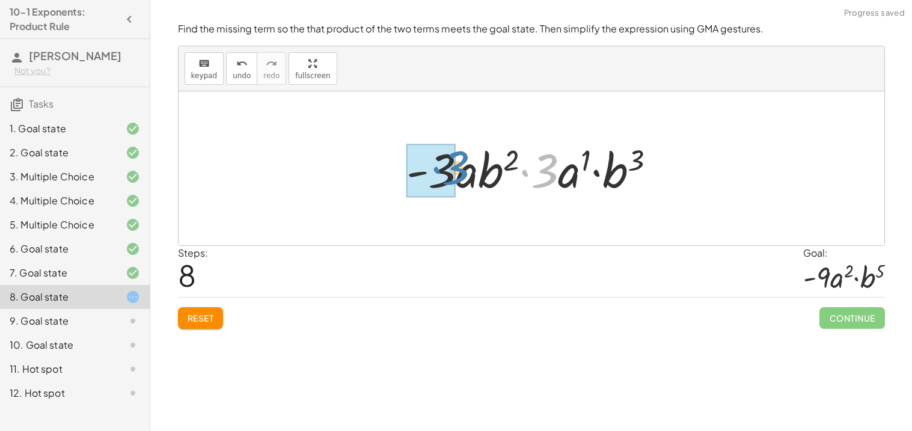
drag, startPoint x: 557, startPoint y: 182, endPoint x: 462, endPoint y: 180, distance: 94.4
click at [462, 180] on div at bounding box center [536, 169] width 271 height 62
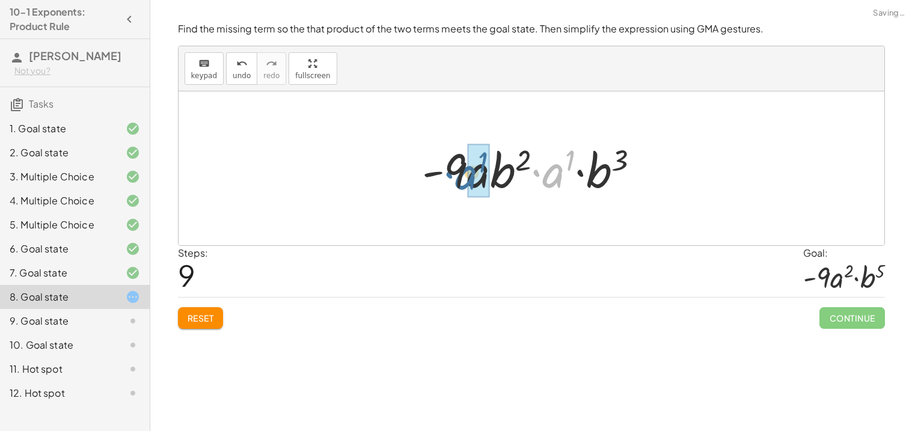
drag, startPoint x: 559, startPoint y: 180, endPoint x: 486, endPoint y: 184, distance: 73.5
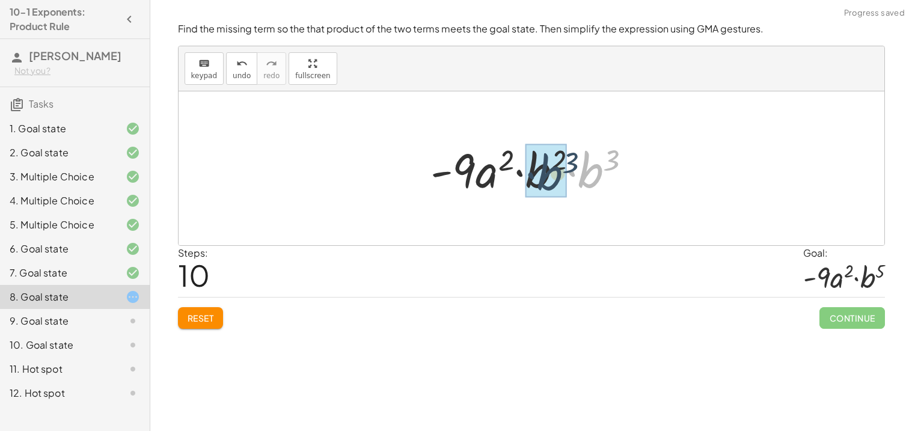
drag, startPoint x: 597, startPoint y: 171, endPoint x: 555, endPoint y: 174, distance: 42.2
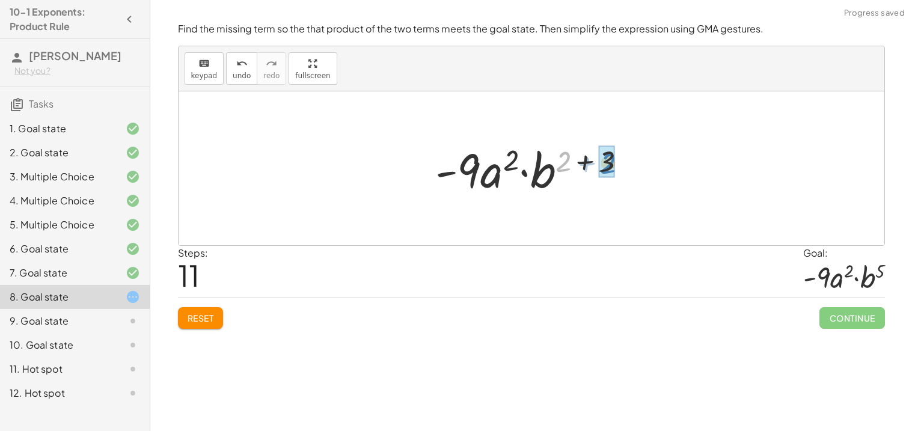
drag, startPoint x: 568, startPoint y: 157, endPoint x: 613, endPoint y: 159, distance: 45.1
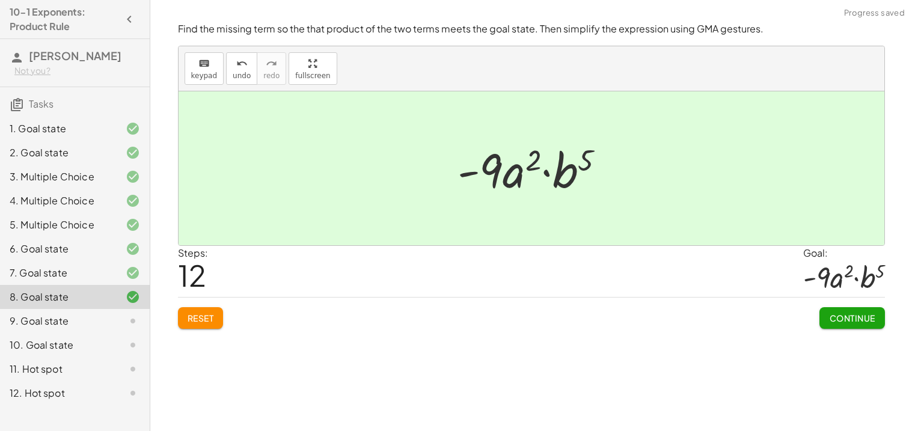
click at [836, 313] on span "Continue" at bounding box center [852, 318] width 46 height 11
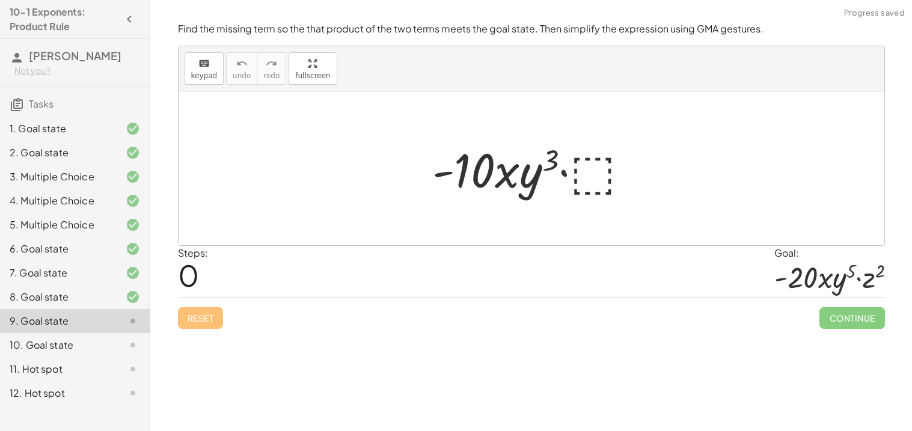
click at [614, 179] on div at bounding box center [535, 169] width 219 height 62
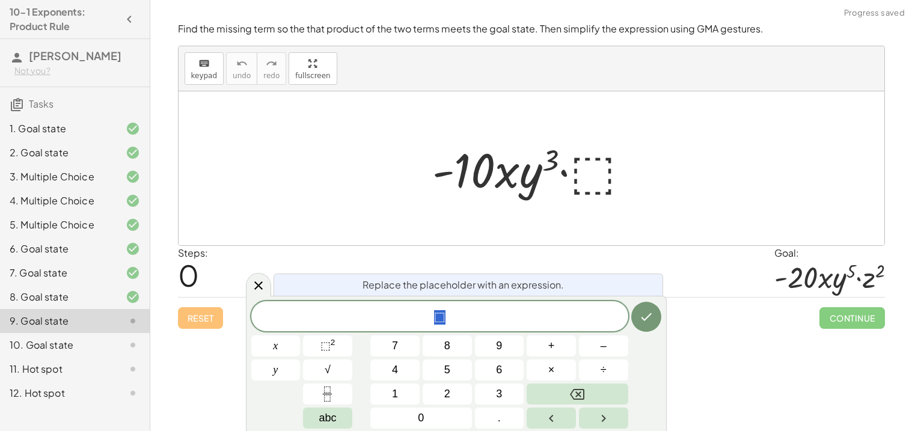
click at [614, 179] on div at bounding box center [535, 169] width 219 height 62
click at [453, 304] on div "* ⬚" at bounding box center [439, 316] width 377 height 30
click at [330, 347] on span "⬚" at bounding box center [326, 346] width 10 height 12
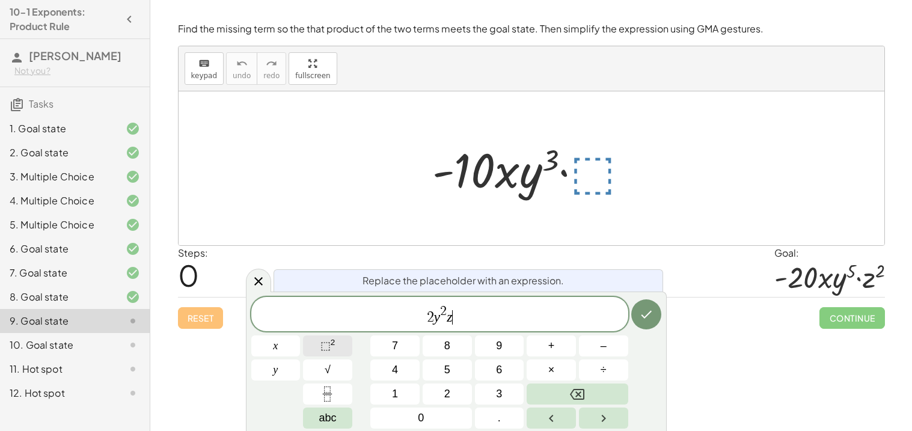
click at [334, 342] on sup "2" at bounding box center [333, 342] width 5 height 9
click at [641, 310] on icon "Done" at bounding box center [646, 314] width 14 height 14
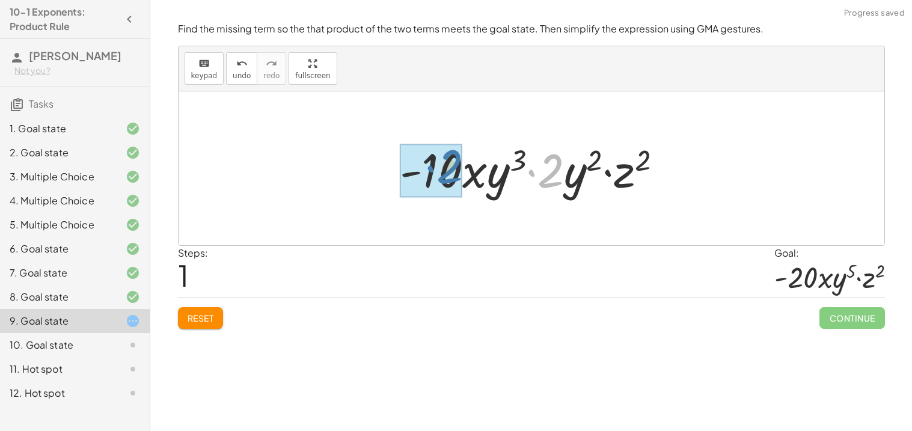
drag, startPoint x: 556, startPoint y: 182, endPoint x: 452, endPoint y: 180, distance: 104.7
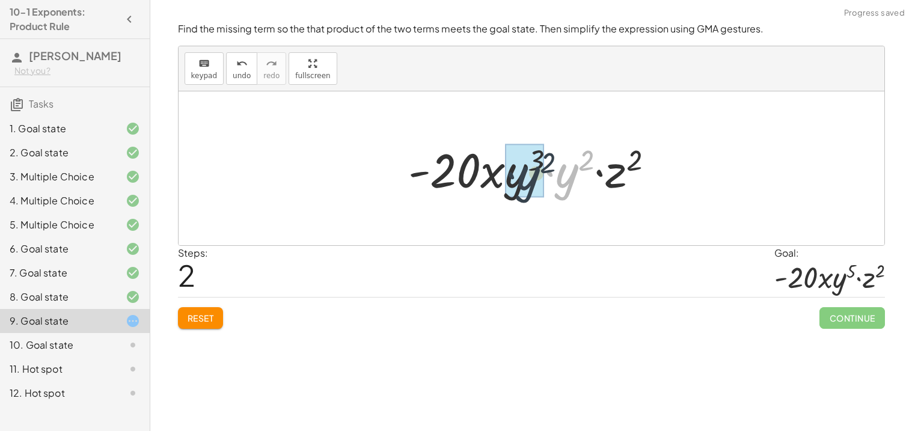
drag, startPoint x: 562, startPoint y: 183, endPoint x: 515, endPoint y: 184, distance: 46.9
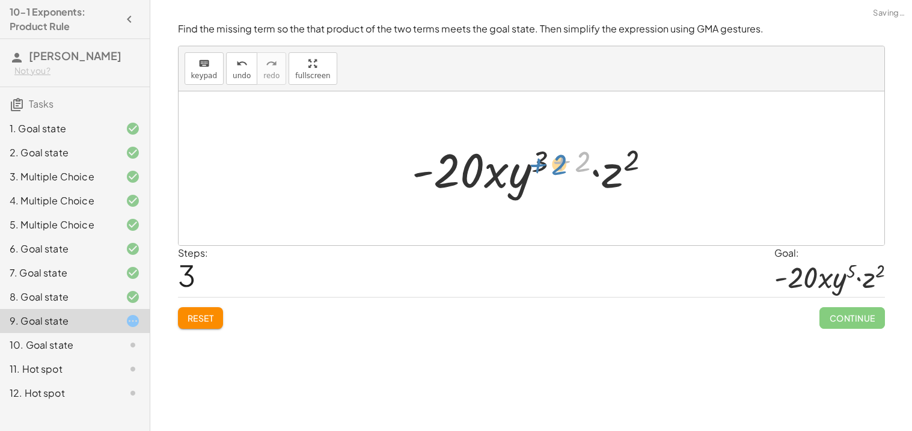
drag, startPoint x: 579, startPoint y: 166, endPoint x: 556, endPoint y: 169, distance: 22.5
click at [556, 169] on div at bounding box center [536, 169] width 260 height 62
drag, startPoint x: 545, startPoint y: 163, endPoint x: 586, endPoint y: 162, distance: 40.3
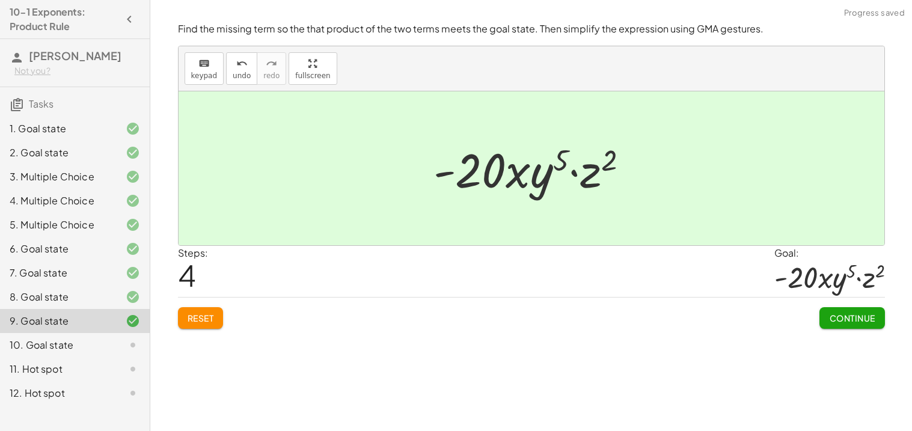
click at [858, 316] on span "Continue" at bounding box center [852, 318] width 46 height 11
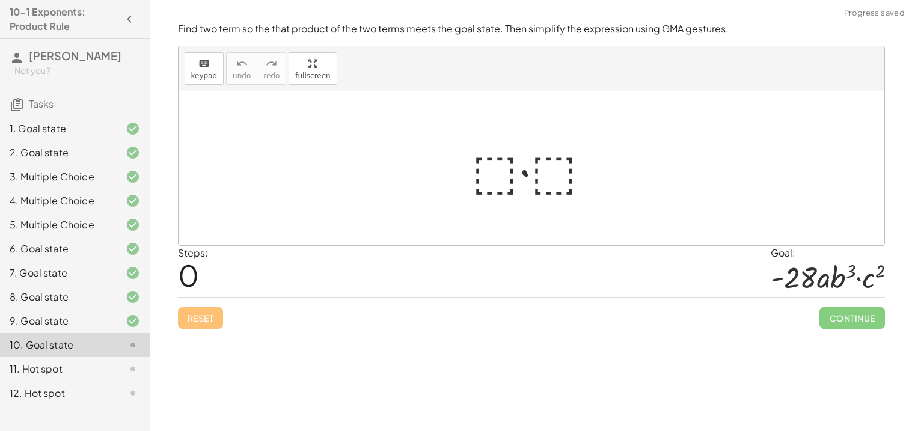
click at [497, 166] on div at bounding box center [536, 169] width 141 height 62
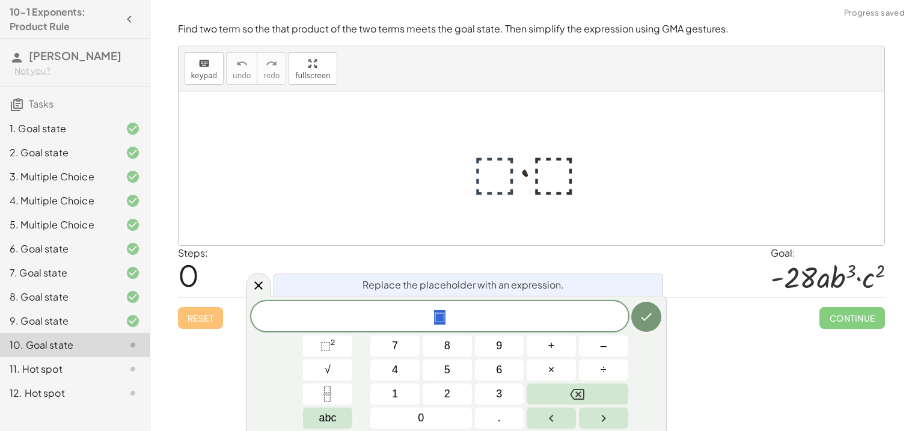
click at [497, 166] on div at bounding box center [536, 169] width 141 height 62
click at [344, 345] on button "⬚ 2" at bounding box center [327, 346] width 49 height 21
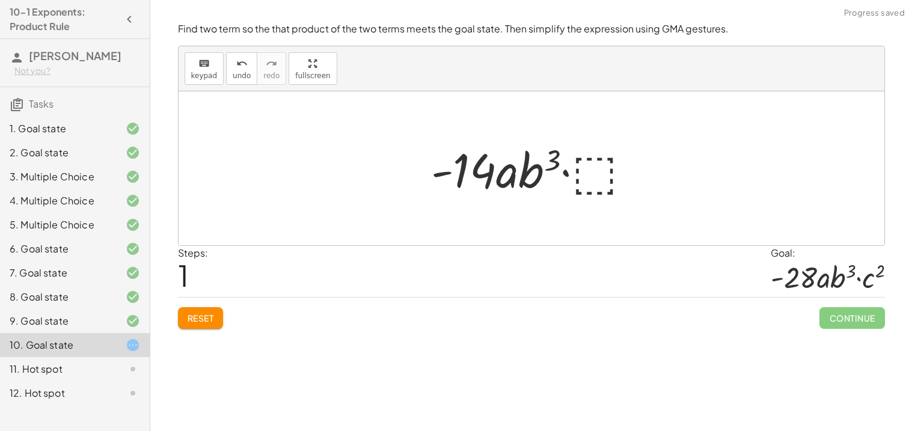
click at [604, 169] on div at bounding box center [536, 169] width 222 height 62
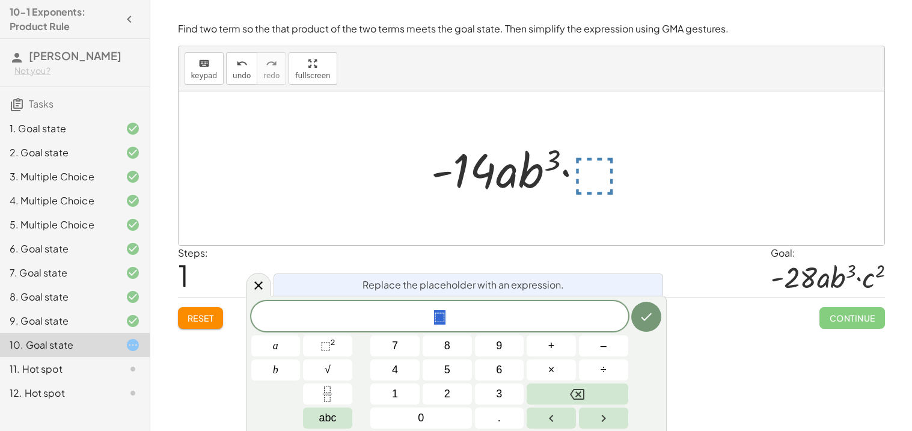
click at [604, 169] on div at bounding box center [536, 169] width 222 height 62
click at [489, 316] on span "⬚" at bounding box center [439, 317] width 377 height 17
click at [333, 339] on sup "2" at bounding box center [333, 342] width 5 height 9
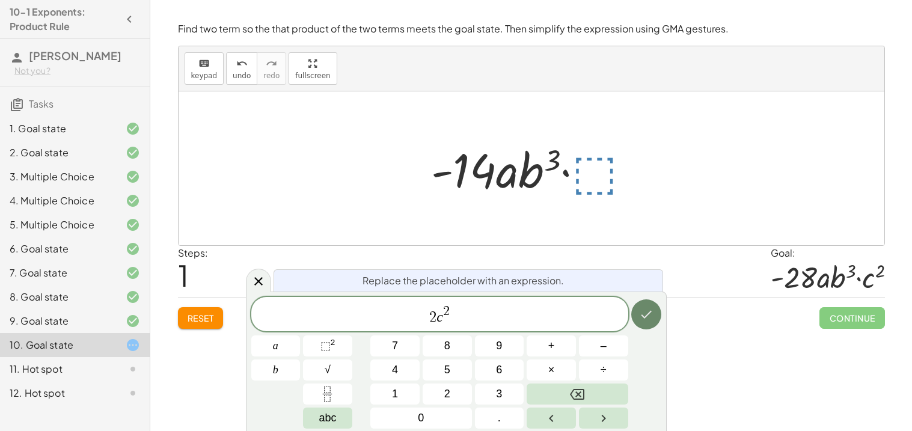
click at [648, 317] on icon "Done" at bounding box center [646, 314] width 14 height 14
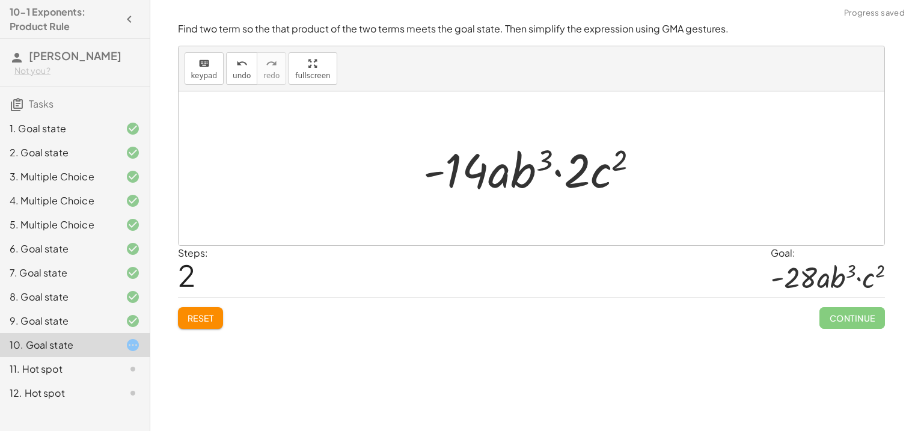
click at [578, 169] on div at bounding box center [536, 169] width 238 height 62
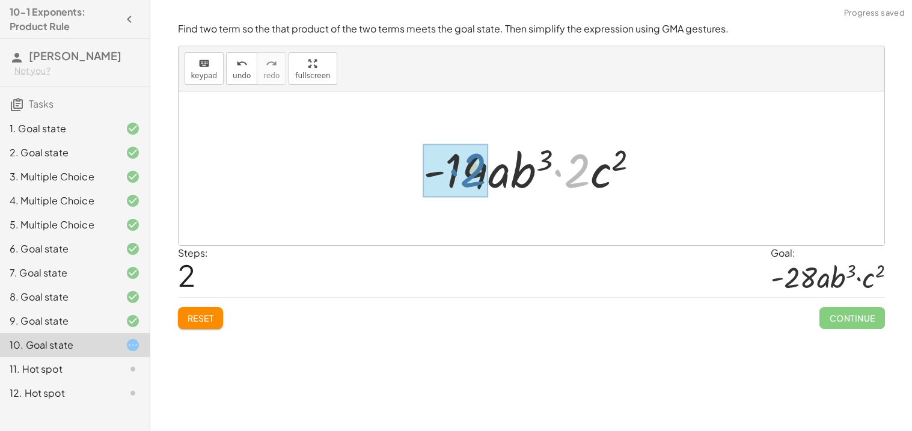
drag, startPoint x: 578, startPoint y: 169, endPoint x: 473, endPoint y: 168, distance: 105.3
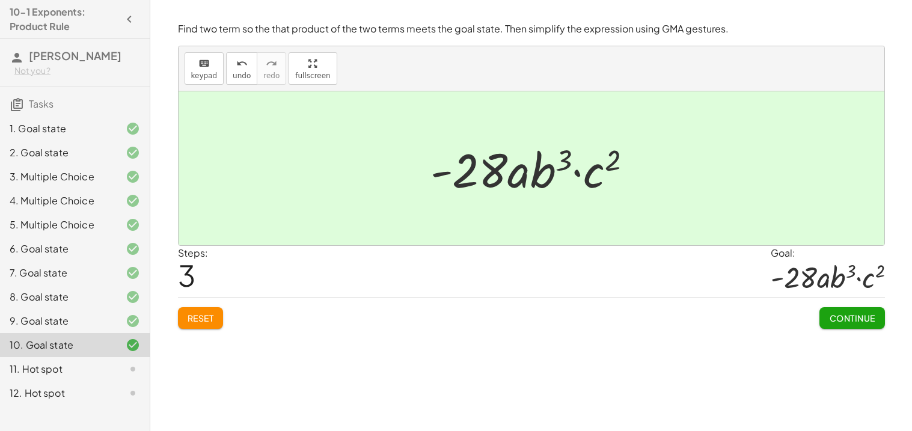
click at [867, 321] on span "Continue" at bounding box center [852, 318] width 46 height 11
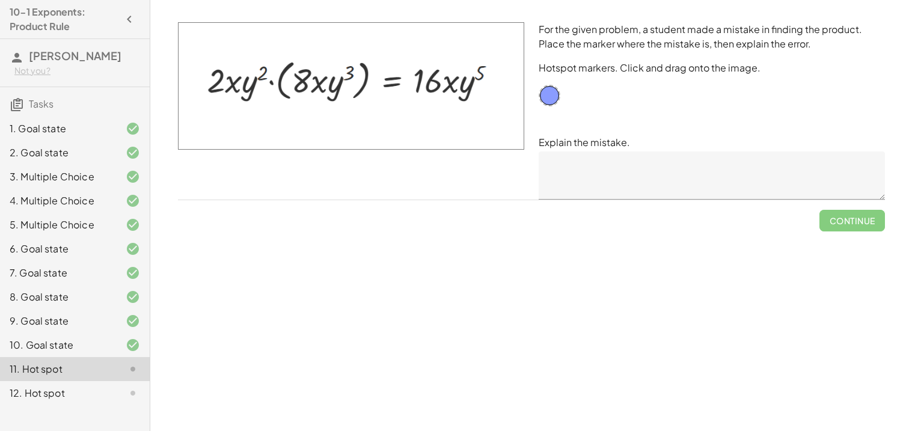
click at [638, 154] on textarea at bounding box center [712, 176] width 346 height 48
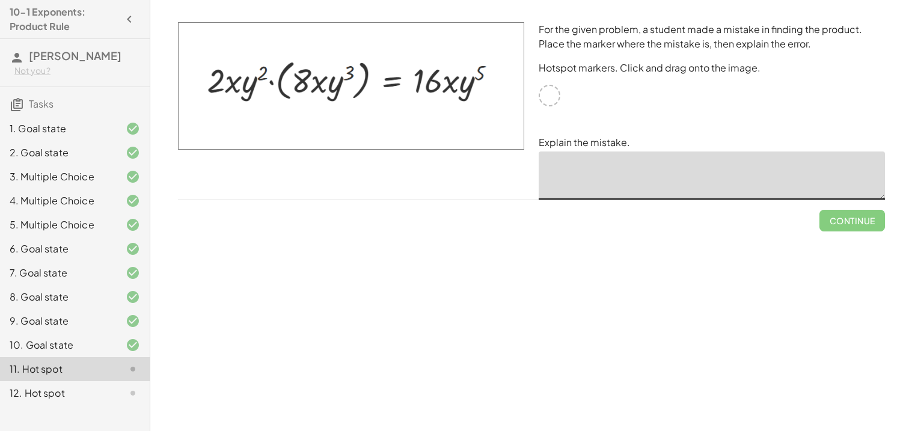
drag, startPoint x: 317, startPoint y: 75, endPoint x: 317, endPoint y: 88, distance: 12.6
click at [317, 88] on img at bounding box center [351, 86] width 346 height 128
drag, startPoint x: 317, startPoint y: 88, endPoint x: 318, endPoint y: 73, distance: 14.5
click at [318, 73] on img at bounding box center [351, 86] width 346 height 128
drag, startPoint x: 318, startPoint y: 73, endPoint x: 329, endPoint y: 109, distance: 37.7
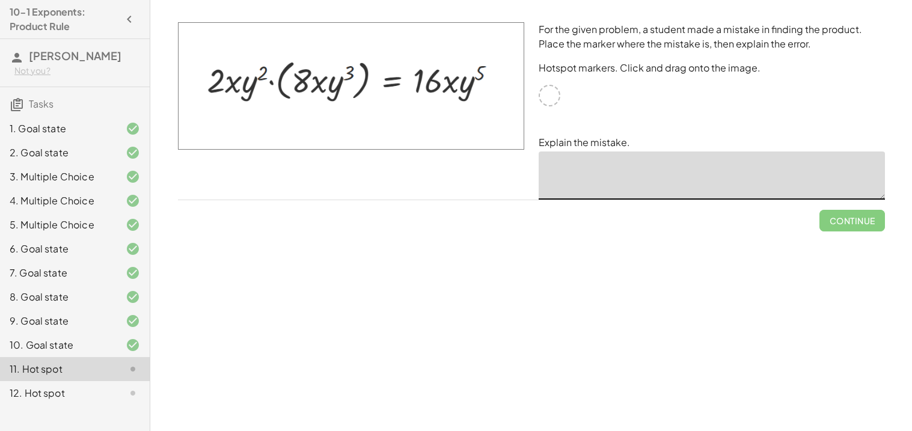
click at [329, 109] on img at bounding box center [351, 86] width 346 height 128
click at [323, 87] on img at bounding box center [351, 86] width 346 height 128
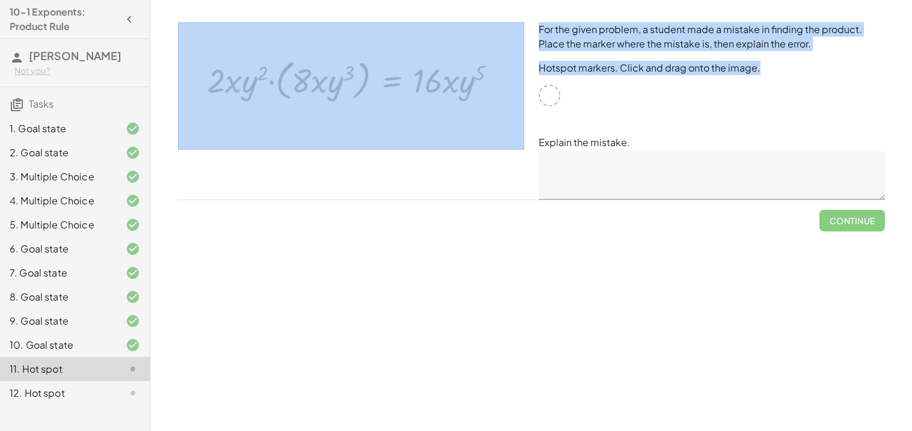
drag, startPoint x: 547, startPoint y: 93, endPoint x: 321, endPoint y: 88, distance: 226.2
click at [321, 88] on div "For the given problem, a student made a mistake in finding the product. Place t…" at bounding box center [532, 111] width 722 height 192
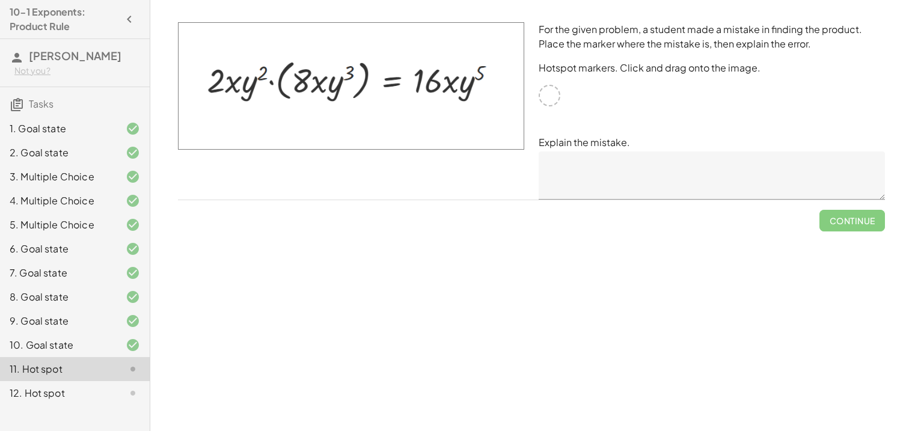
click at [670, 174] on textarea at bounding box center [712, 176] width 346 height 48
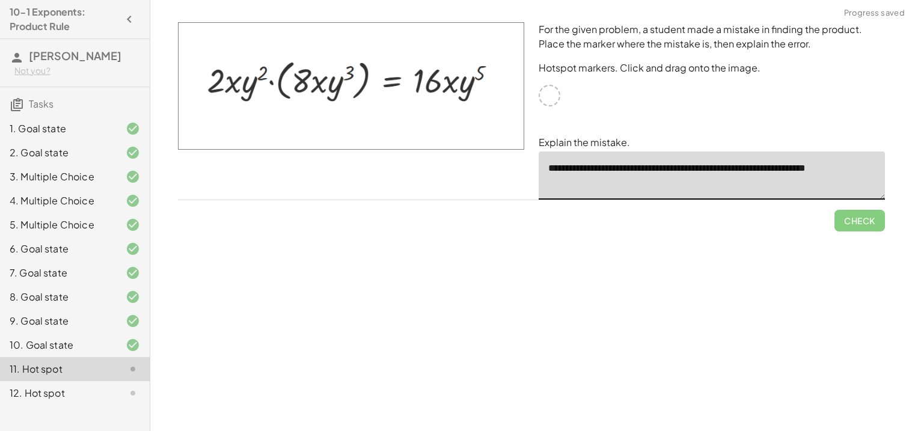
click at [542, 104] on div "**********" at bounding box center [712, 111] width 361 height 192
type textarea "**********"
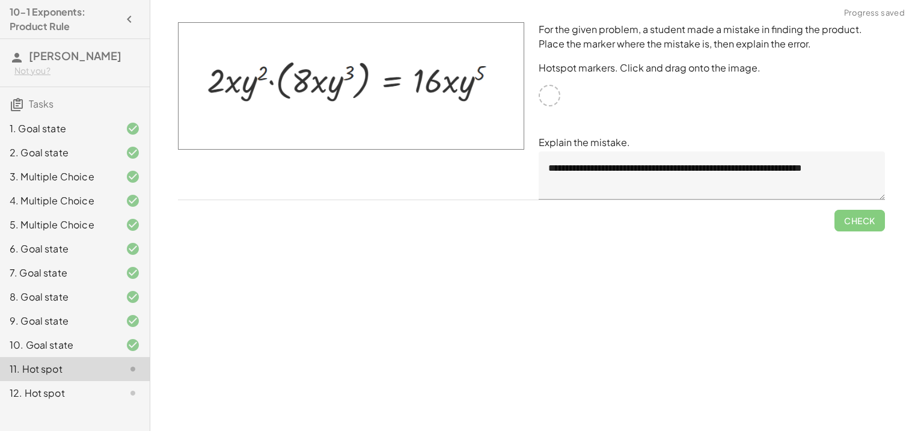
drag, startPoint x: 542, startPoint y: 104, endPoint x: 550, endPoint y: 101, distance: 8.4
click at [550, 101] on div "**********" at bounding box center [712, 111] width 361 height 192
click at [310, 79] on img at bounding box center [351, 86] width 346 height 128
drag, startPoint x: 310, startPoint y: 79, endPoint x: 438, endPoint y: 97, distance: 129.5
click at [438, 97] on img at bounding box center [351, 86] width 346 height 128
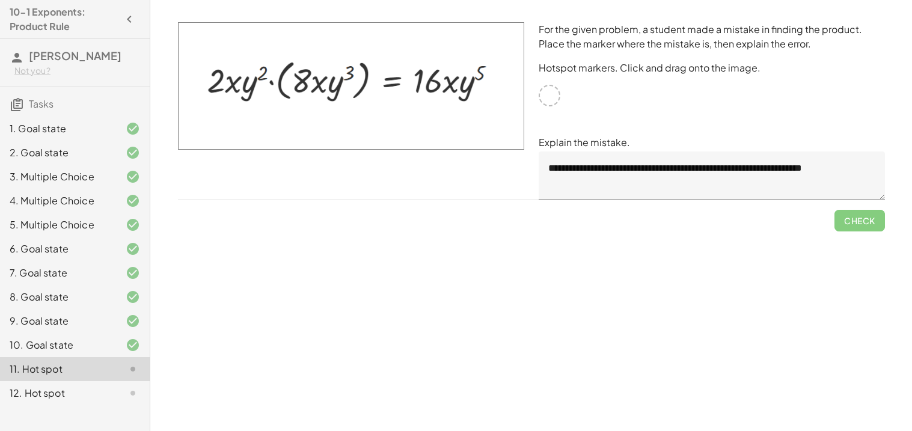
click at [644, 64] on p "Hotspot markers. Click and drag onto the image." at bounding box center [712, 68] width 346 height 14
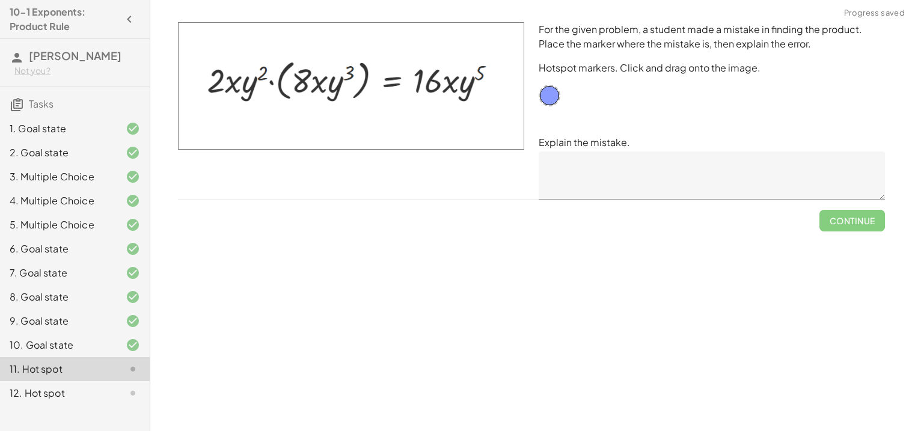
click at [570, 173] on textarea at bounding box center [712, 176] width 346 height 48
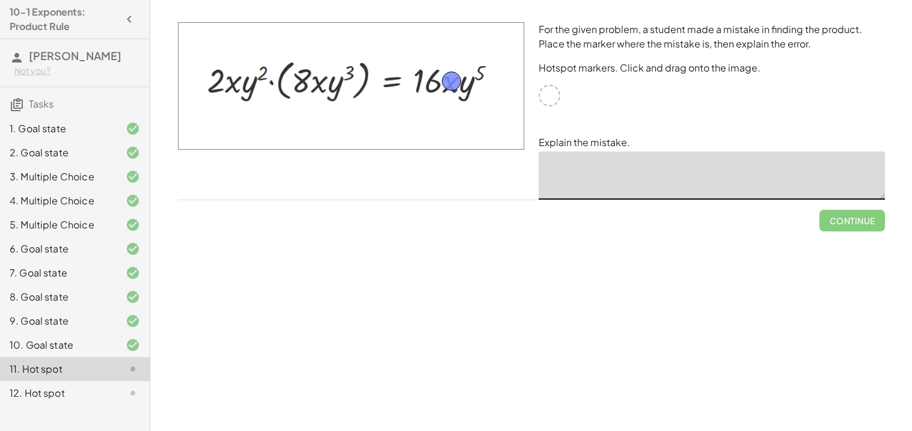
drag, startPoint x: 547, startPoint y: 97, endPoint x: 450, endPoint y: 83, distance: 98.4
click at [647, 173] on textarea at bounding box center [712, 176] width 346 height 48
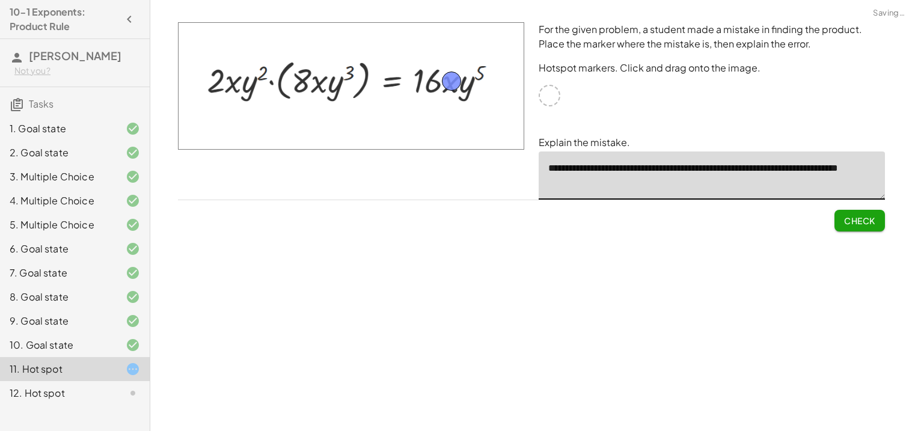
type textarea "**********"
click at [861, 213] on button "Check" at bounding box center [860, 221] width 51 height 22
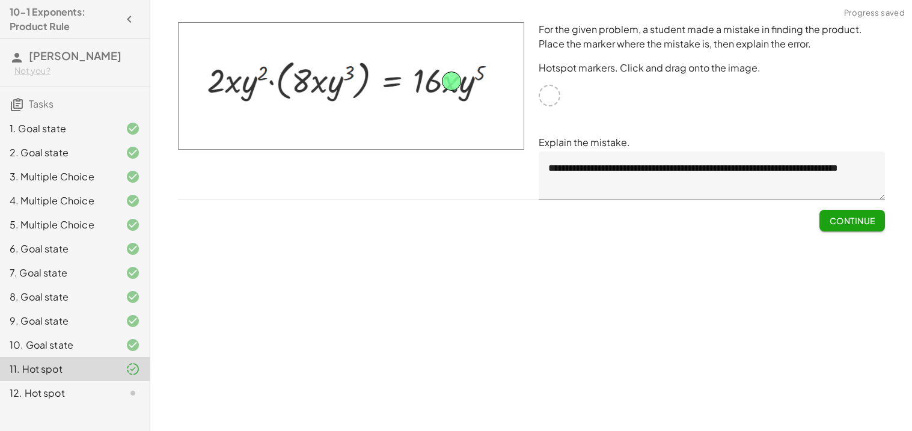
click at [865, 224] on span "Continue" at bounding box center [852, 220] width 46 height 11
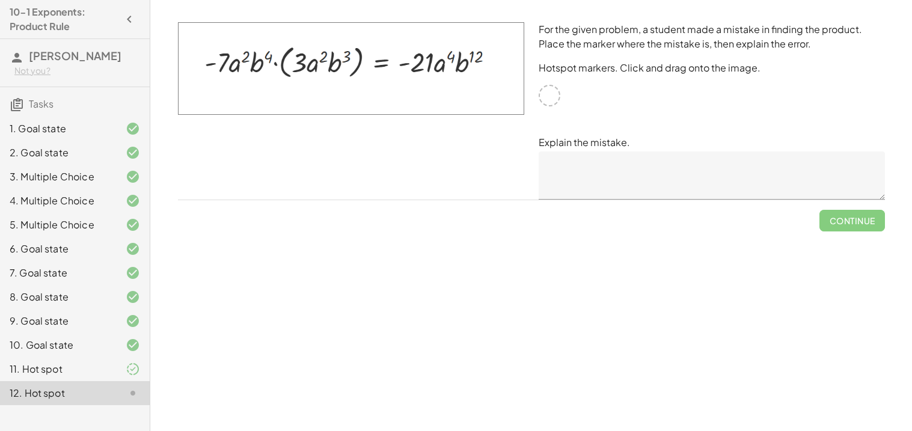
drag, startPoint x: 544, startPoint y: 93, endPoint x: 558, endPoint y: 104, distance: 17.1
click at [558, 104] on div "For the given problem, a student made a mistake in finding the product. Place t…" at bounding box center [712, 111] width 361 height 192
drag, startPoint x: 547, startPoint y: 99, endPoint x: 469, endPoint y: 66, distance: 84.6
click at [617, 185] on textarea at bounding box center [712, 176] width 346 height 48
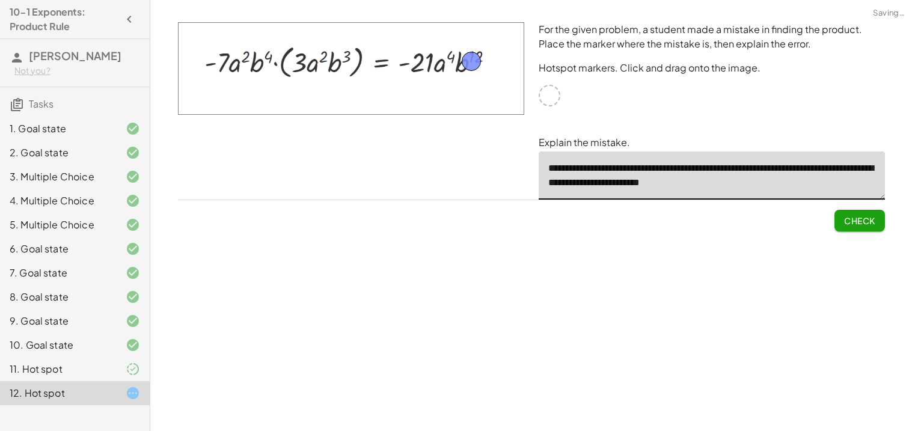
click at [880, 218] on button "Check" at bounding box center [860, 221] width 51 height 22
type textarea "**********"
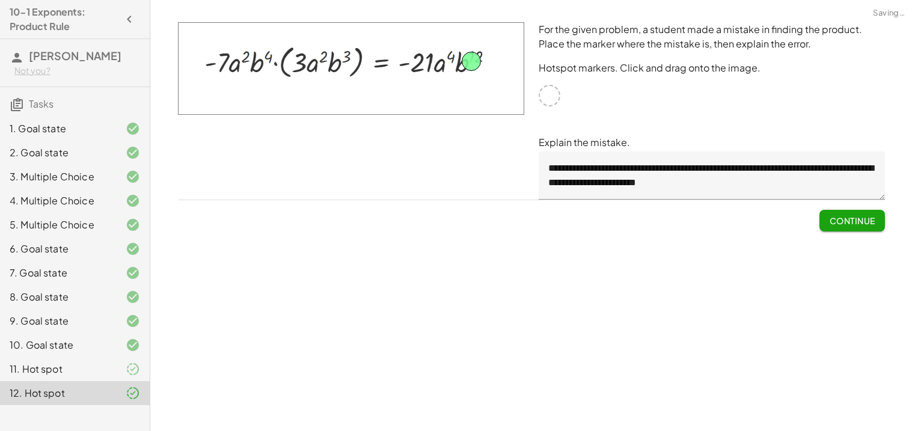
click at [880, 218] on button "Continue" at bounding box center [852, 221] width 65 height 22
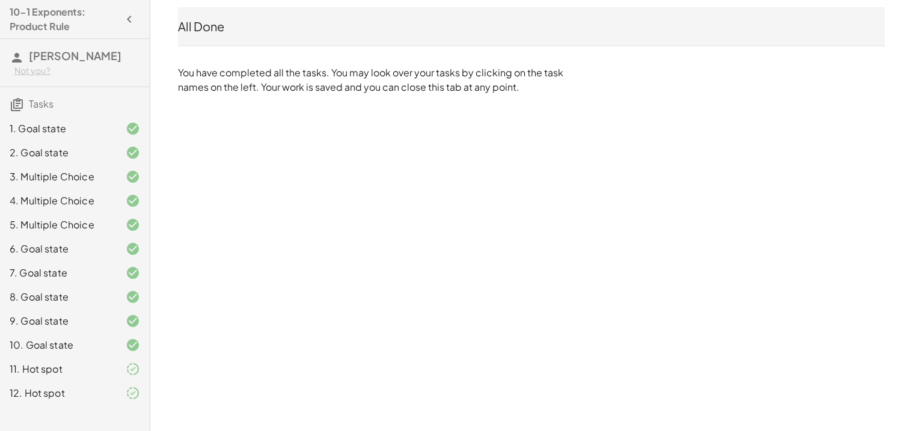
click at [240, 28] on div "All Done" at bounding box center [531, 26] width 707 height 17
